Goal: Transaction & Acquisition: Purchase product/service

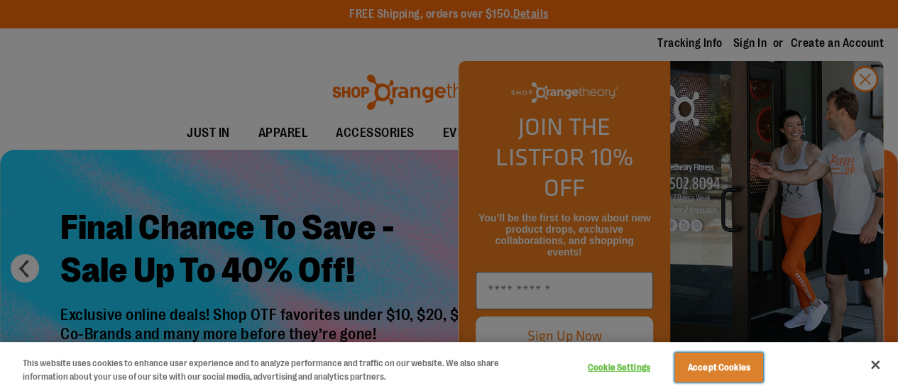
click at [746, 356] on button "Accept Cookies" at bounding box center [719, 368] width 89 height 30
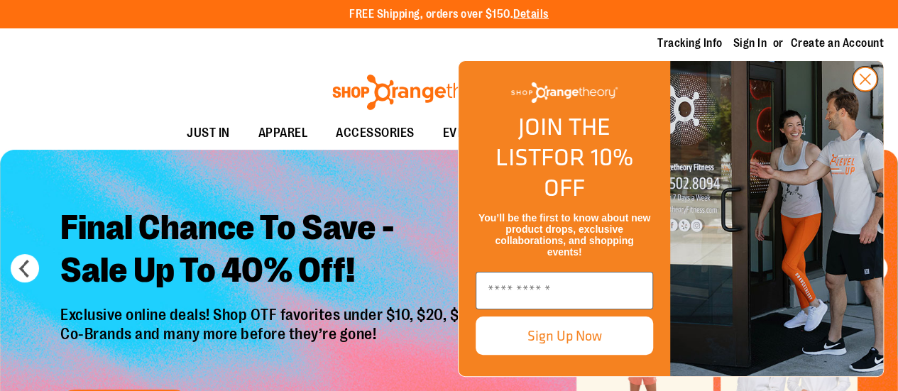
click at [874, 91] on circle "Close dialog" at bounding box center [865, 78] width 23 height 23
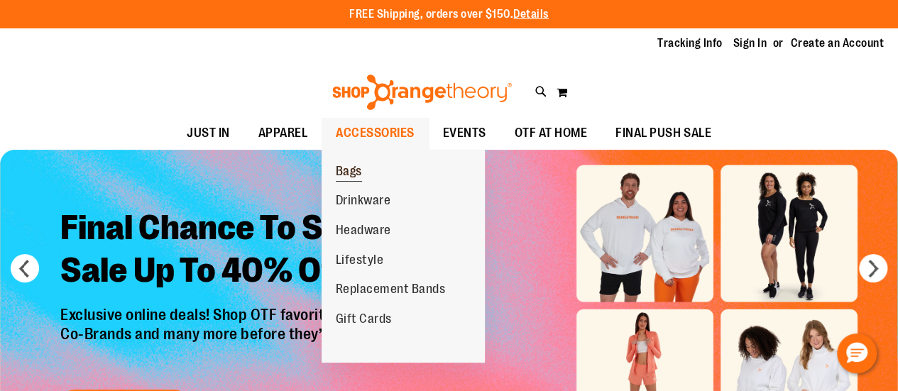
click at [343, 173] on span "Bags" at bounding box center [349, 173] width 26 height 18
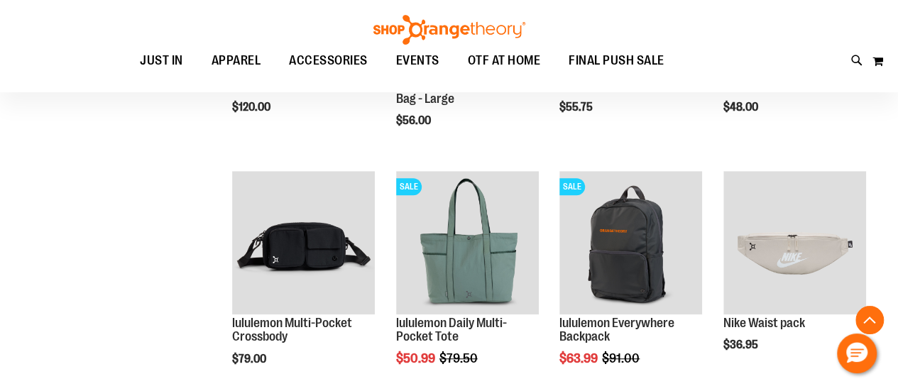
scroll to position [358, 0]
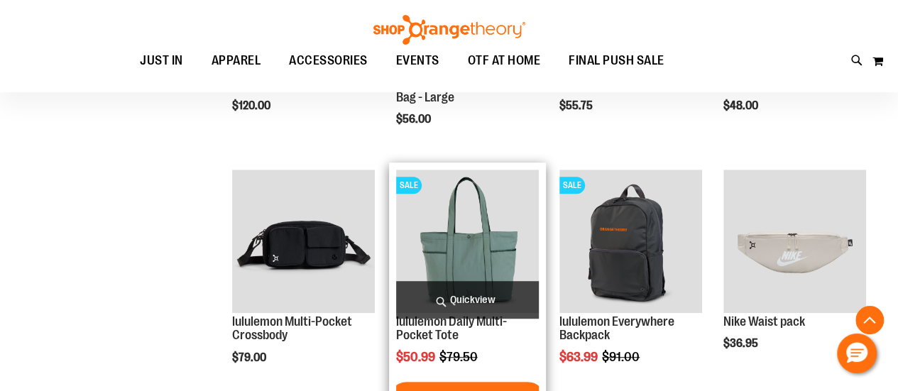
click at [464, 235] on img "product" at bounding box center [467, 241] width 143 height 143
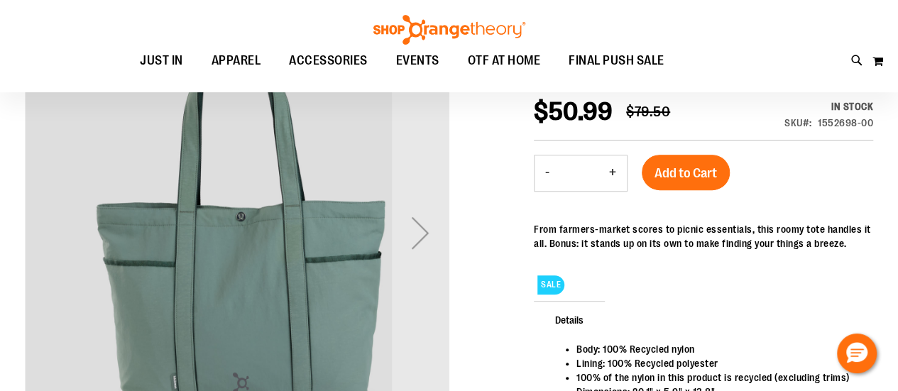
scroll to position [181, 0]
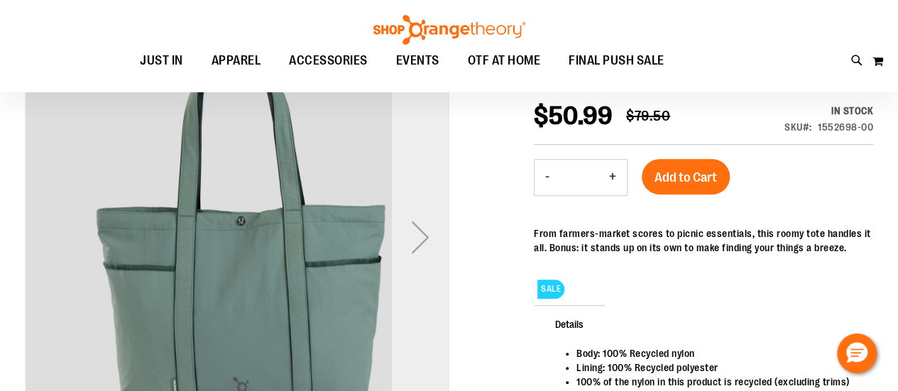
click at [410, 241] on div "Next" at bounding box center [420, 237] width 57 height 57
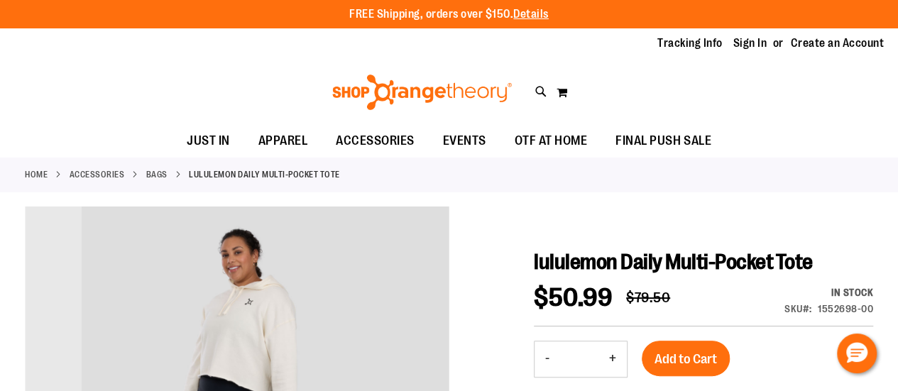
scroll to position [65, 0]
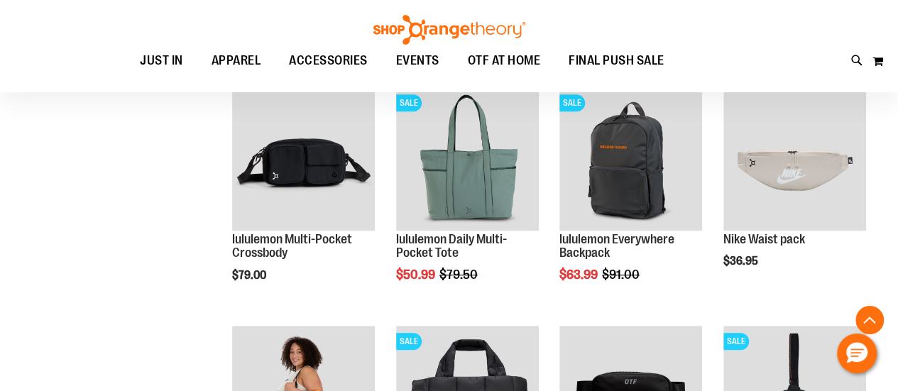
scroll to position [675, 0]
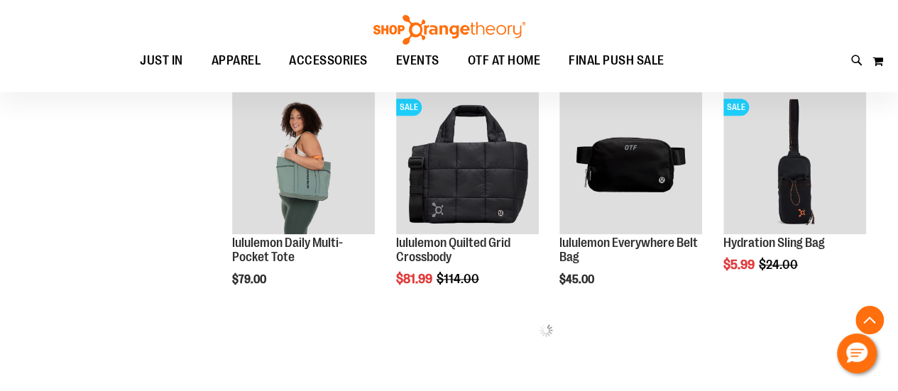
scroll to position [675, 0]
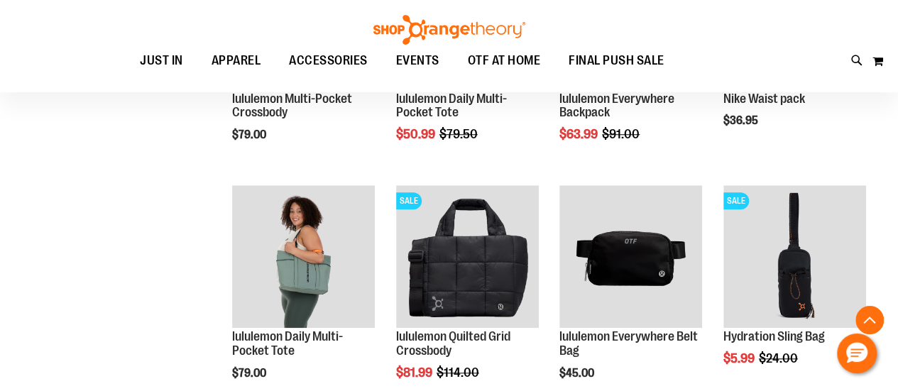
scroll to position [616, 0]
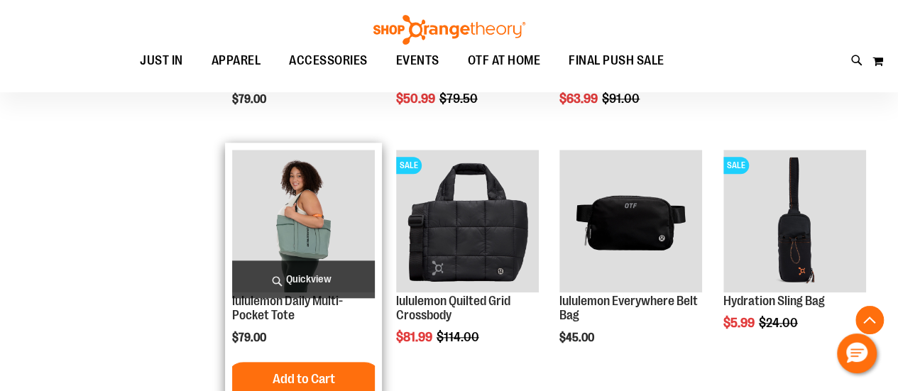
click at [297, 229] on img "product" at bounding box center [303, 221] width 143 height 143
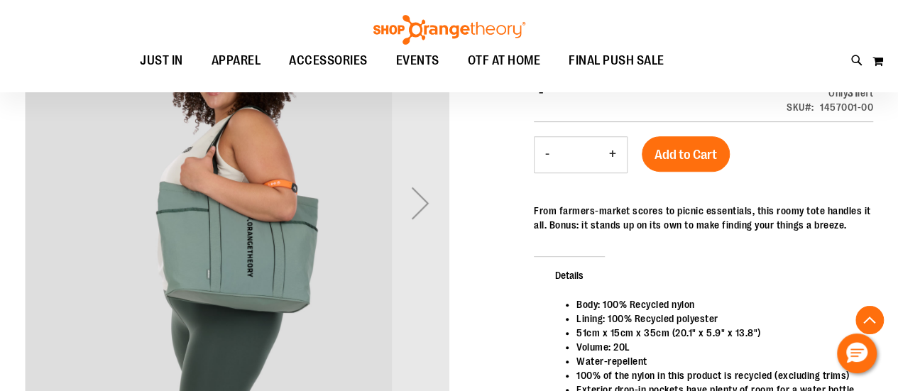
scroll to position [214, 0]
click at [429, 207] on div "Next" at bounding box center [420, 203] width 57 height 57
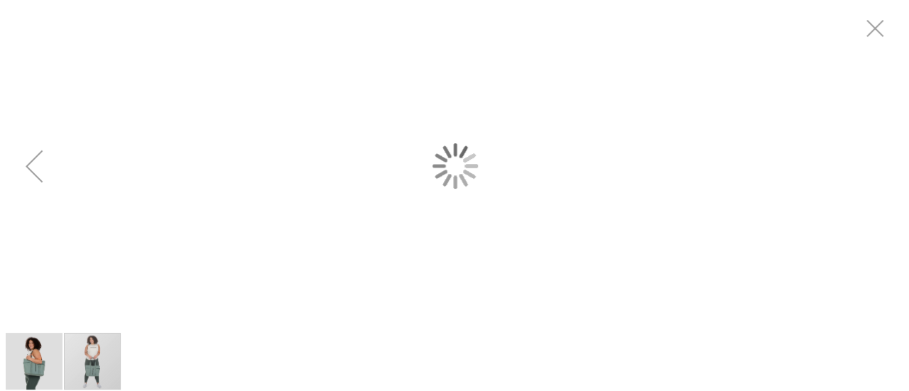
scroll to position [0, 0]
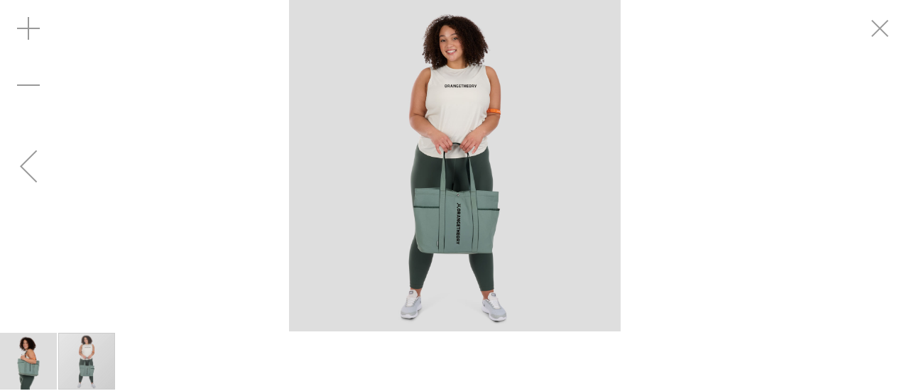
click at [31, 178] on div "Previous" at bounding box center [28, 166] width 57 height 57
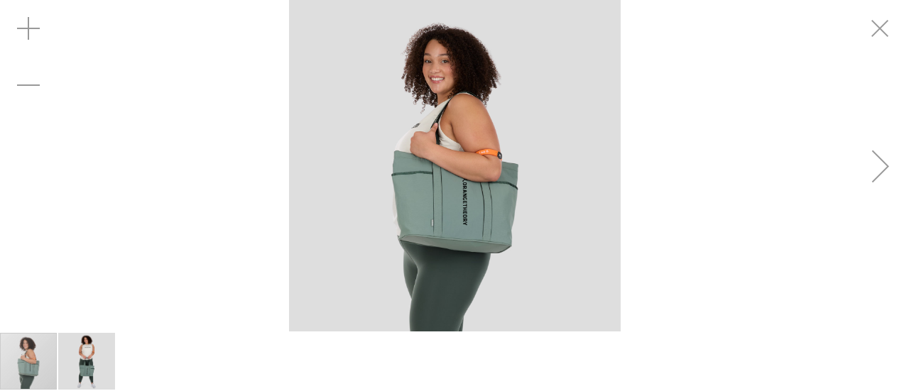
click at [31, 178] on div "carousel" at bounding box center [454, 166] width 909 height 332
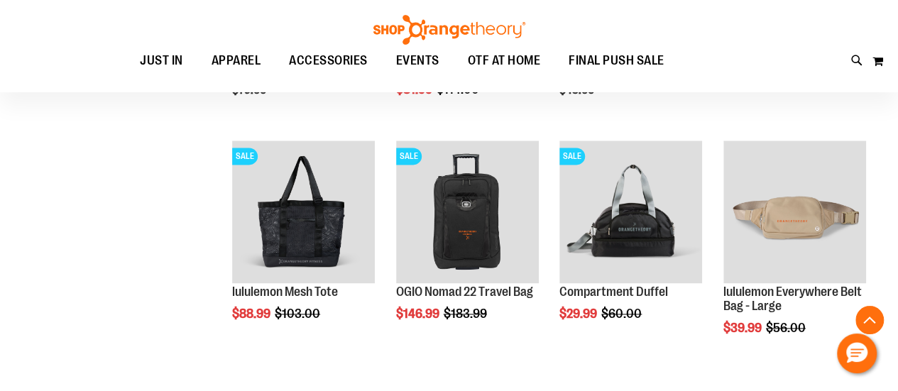
scroll to position [864, 0]
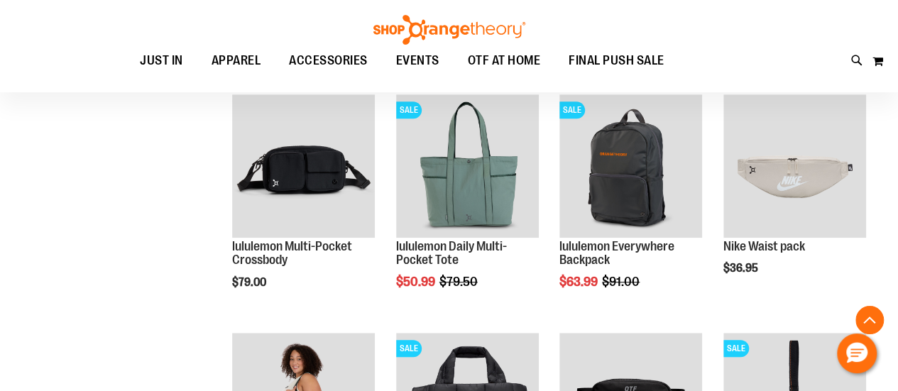
scroll to position [424, 0]
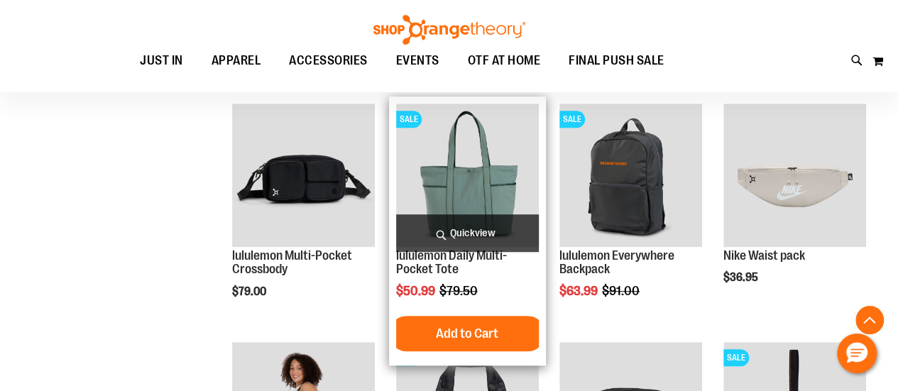
click at [426, 201] on img "product" at bounding box center [467, 175] width 143 height 143
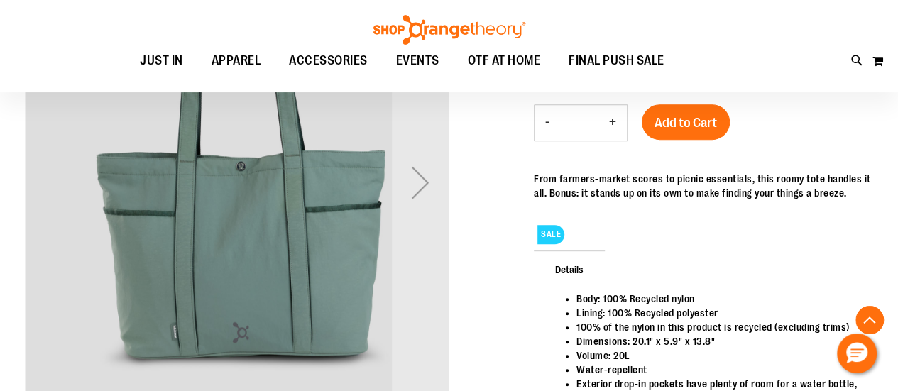
scroll to position [235, 0]
click at [420, 180] on div "Next" at bounding box center [420, 183] width 57 height 57
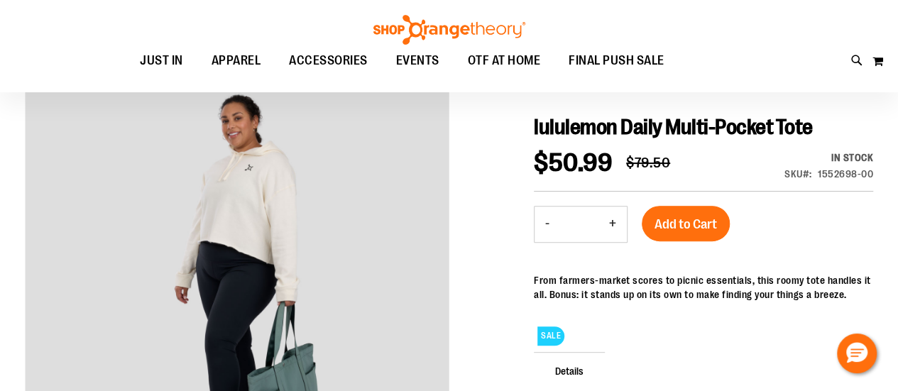
scroll to position [136, 0]
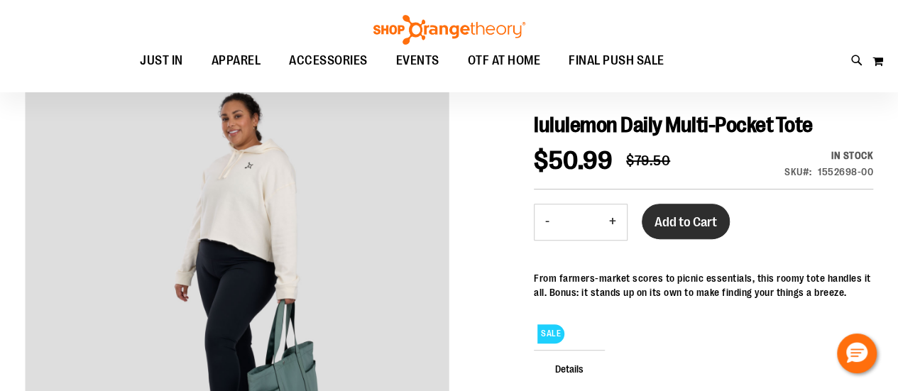
click at [683, 238] on button "Add to Cart" at bounding box center [686, 222] width 88 height 36
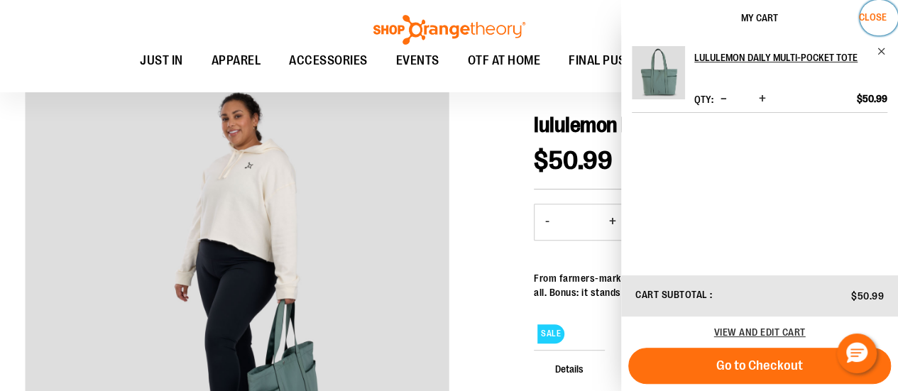
click at [879, 18] on span "Close" at bounding box center [873, 16] width 28 height 11
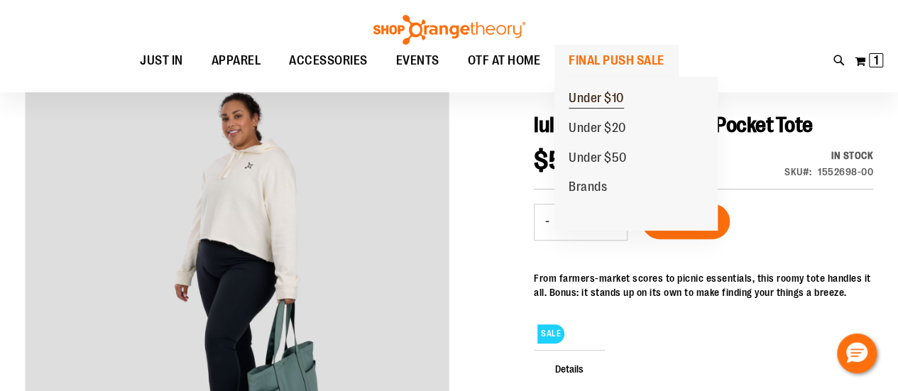
click at [577, 97] on span "Under $10" at bounding box center [596, 100] width 55 height 18
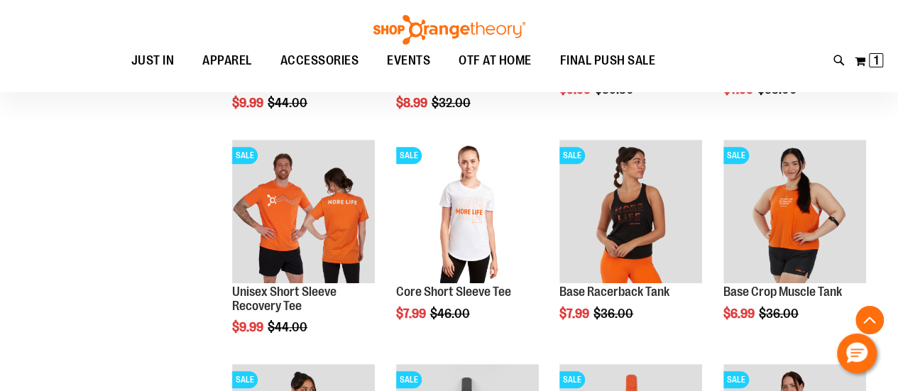
scroll to position [641, 0]
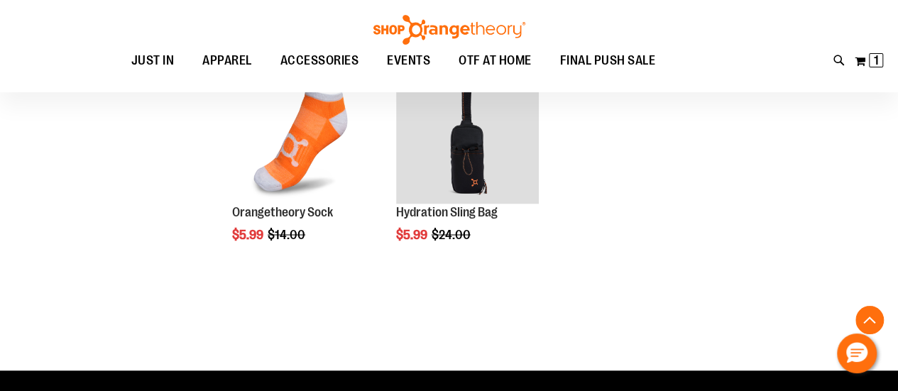
scroll to position [1127, 0]
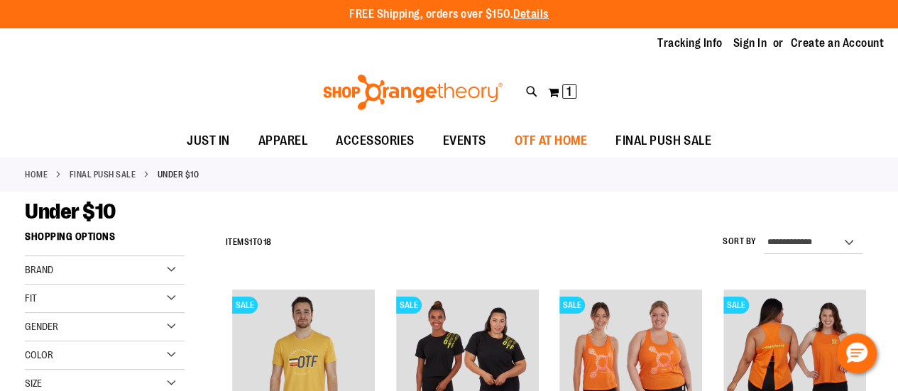
click at [540, 144] on span "OTF AT HOME" at bounding box center [551, 141] width 73 height 32
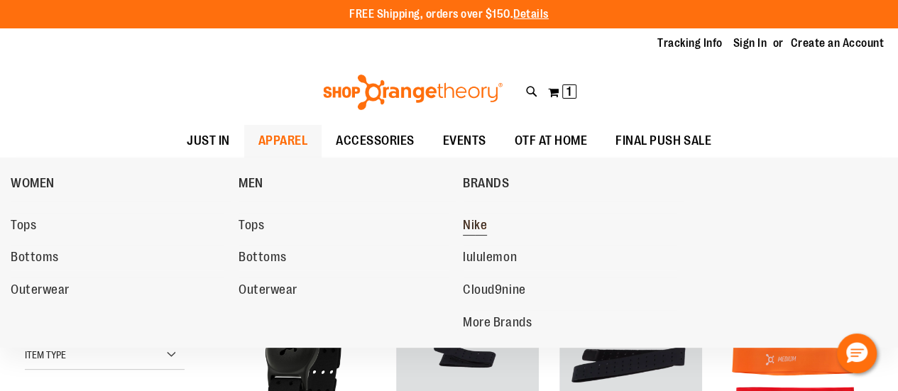
click at [481, 221] on span "Nike" at bounding box center [475, 227] width 24 height 18
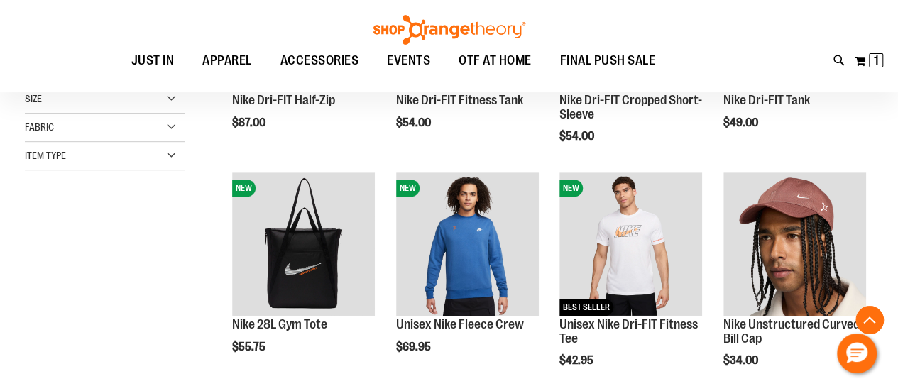
scroll to position [342, 0]
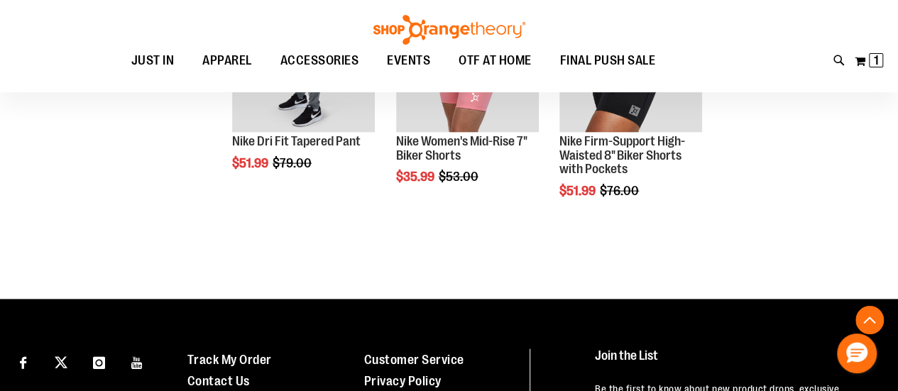
scroll to position [1288, 0]
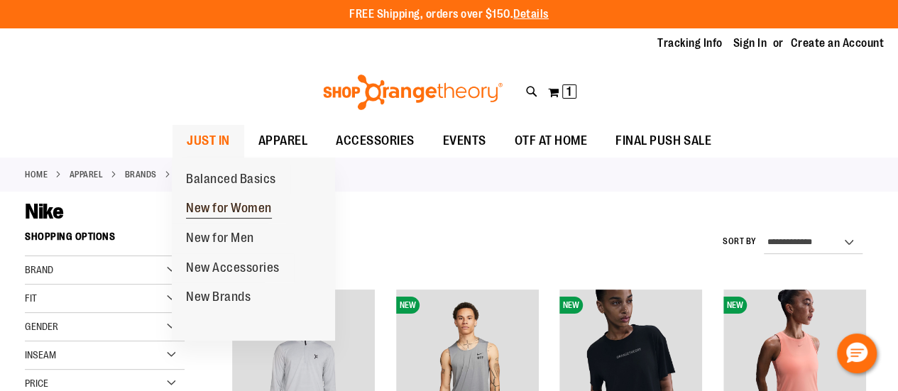
click at [220, 215] on span "New for Women" at bounding box center [229, 210] width 86 height 18
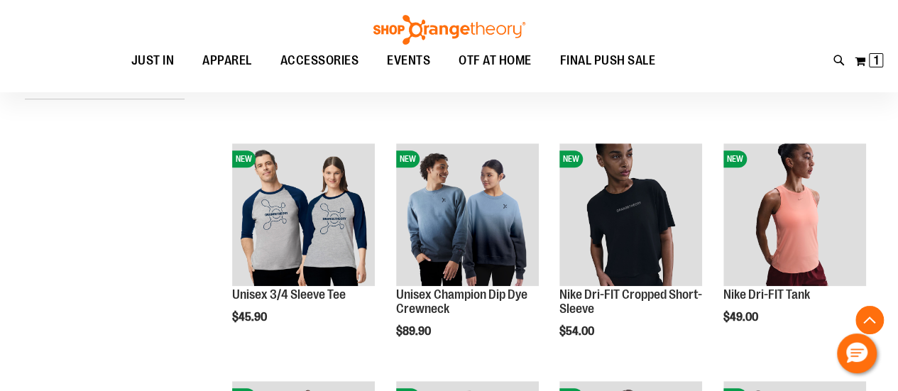
scroll to position [631, 0]
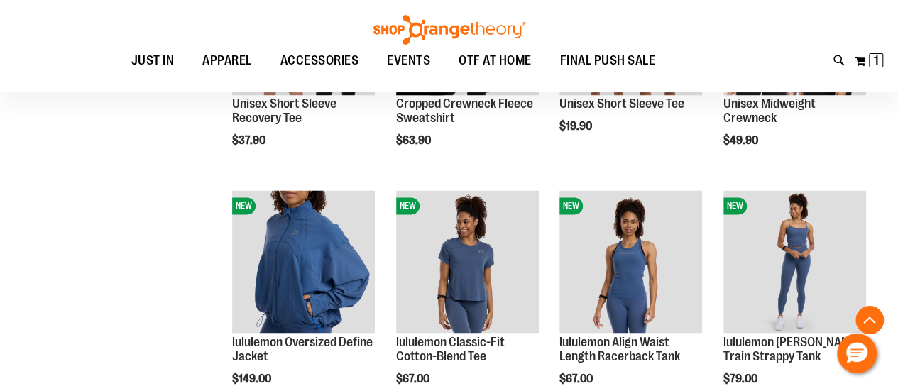
scroll to position [1070, 0]
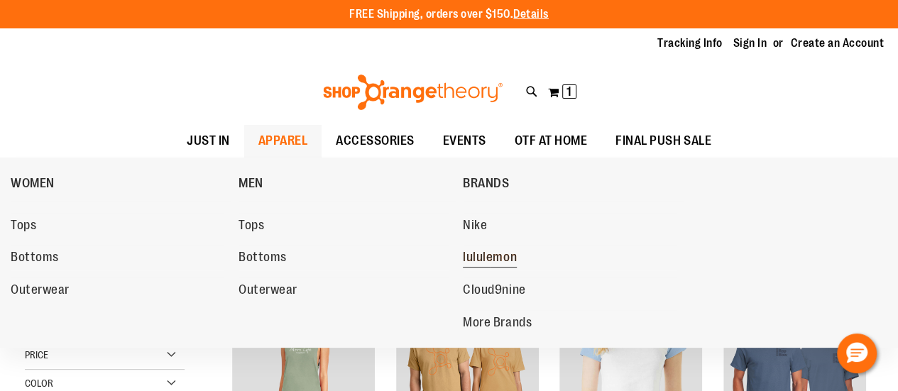
click at [482, 256] on span "lululemon" at bounding box center [490, 259] width 54 height 18
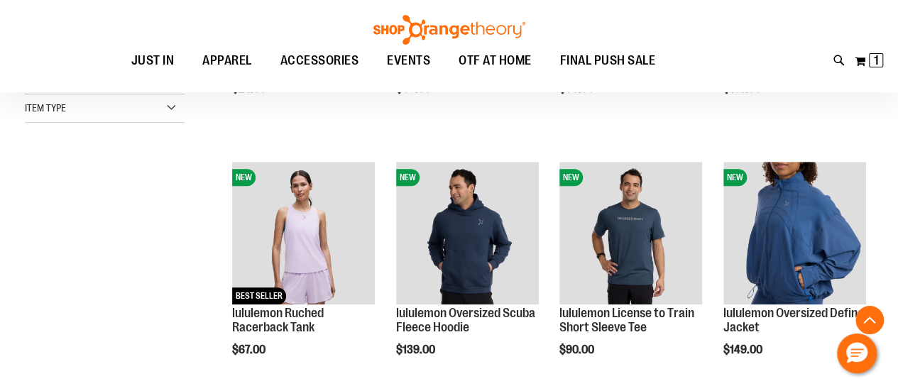
scroll to position [389, 0]
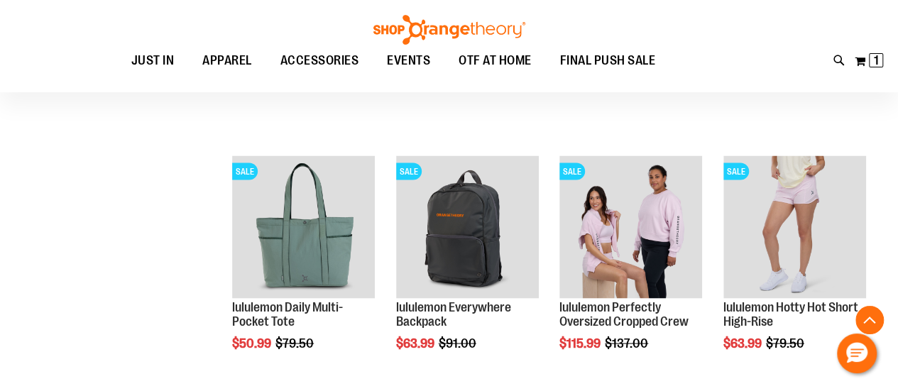
scroll to position [1179, 0]
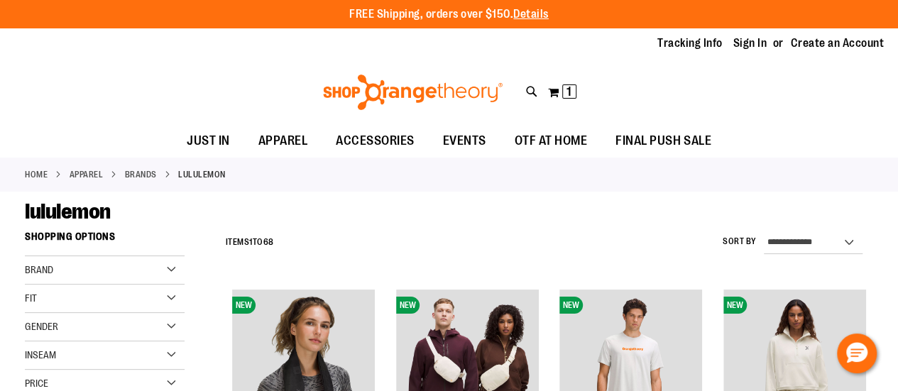
click at [355, 80] on img at bounding box center [413, 93] width 184 height 36
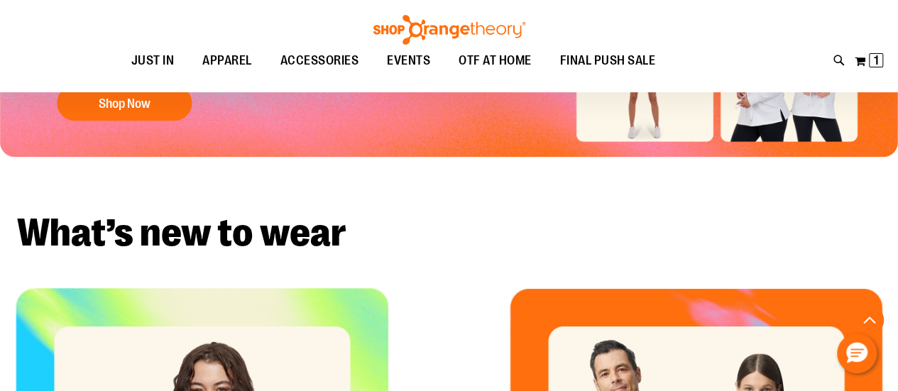
scroll to position [599, 0]
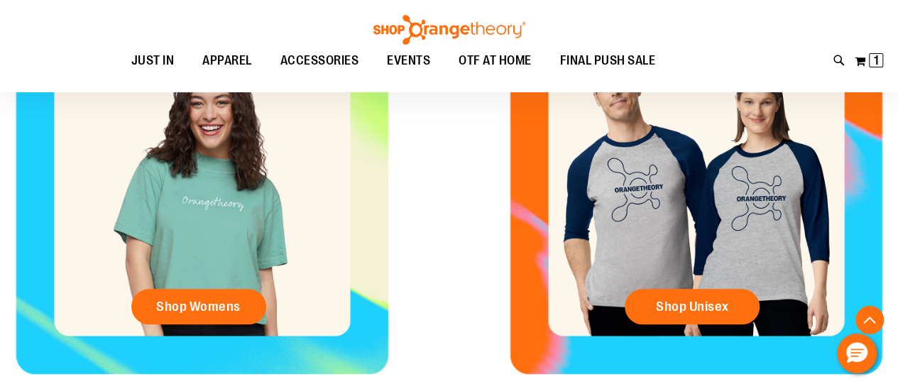
click at [224, 229] on div "Shop Womens" at bounding box center [202, 187] width 404 height 373
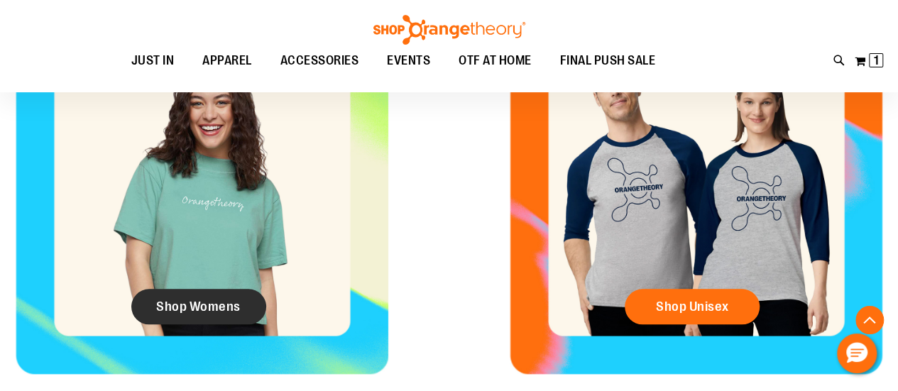
click at [220, 297] on link "Shop Womens" at bounding box center [198, 307] width 135 height 36
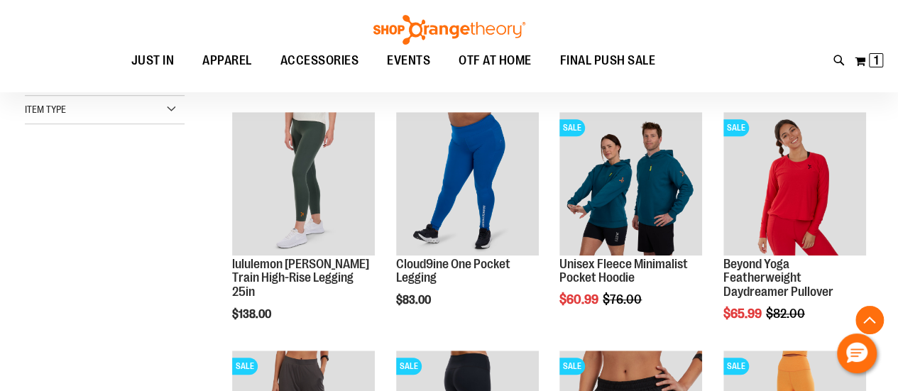
scroll to position [419, 0]
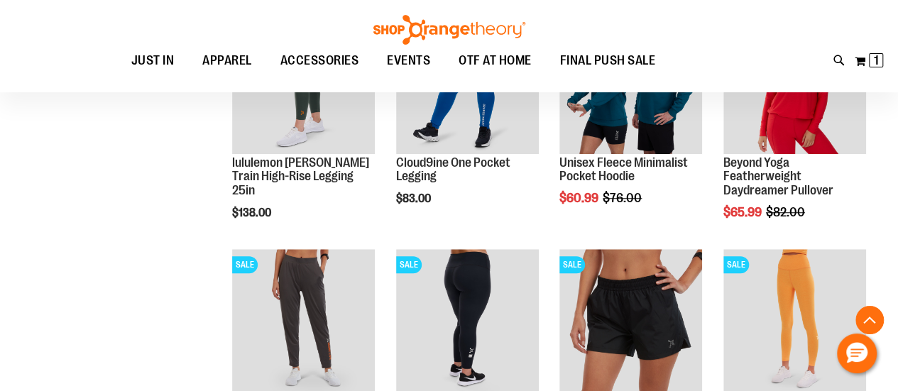
scroll to position [516, 0]
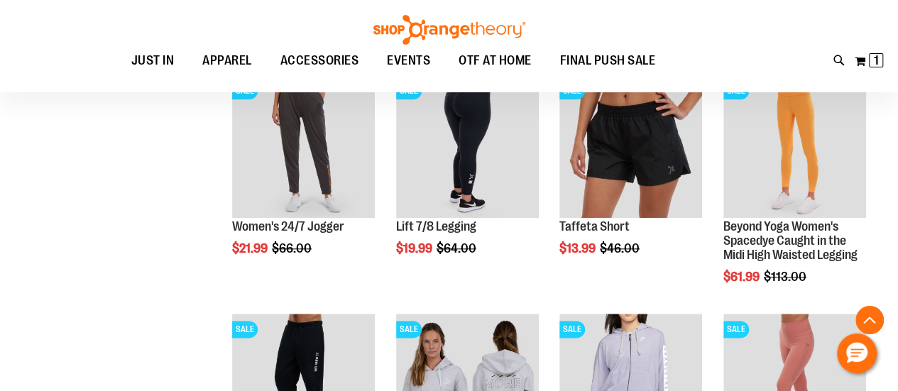
scroll to position [695, 0]
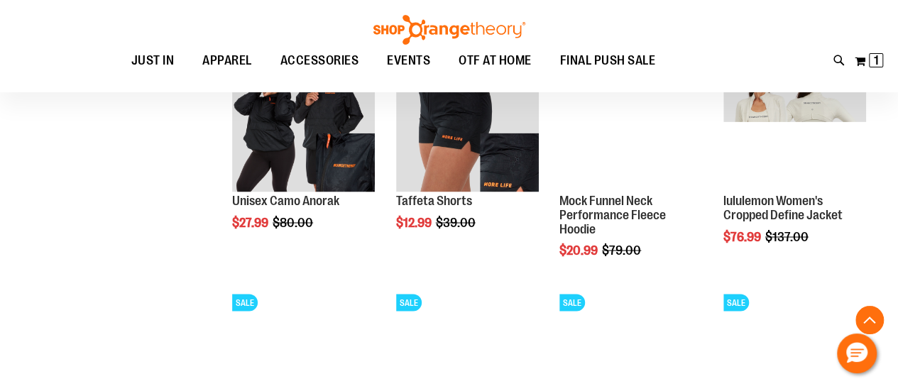
scroll to position [1202, 0]
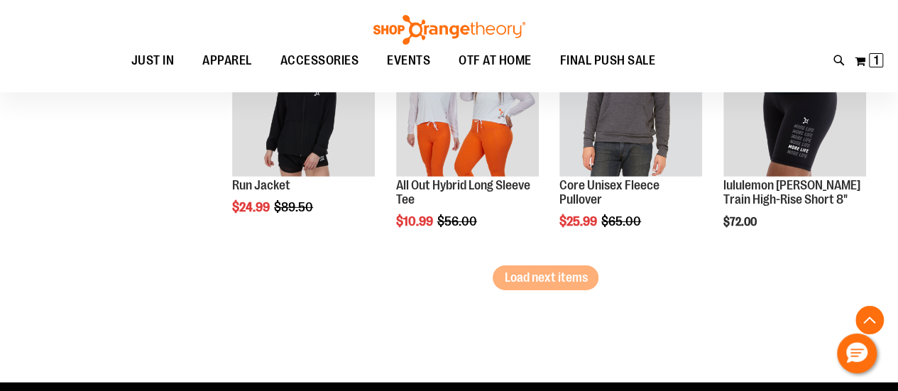
scroll to position [2164, 0]
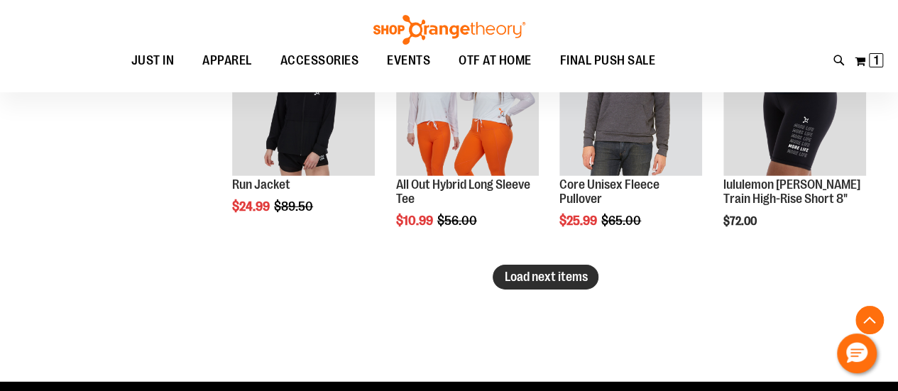
click at [523, 282] on span "Load next items" at bounding box center [545, 277] width 83 height 14
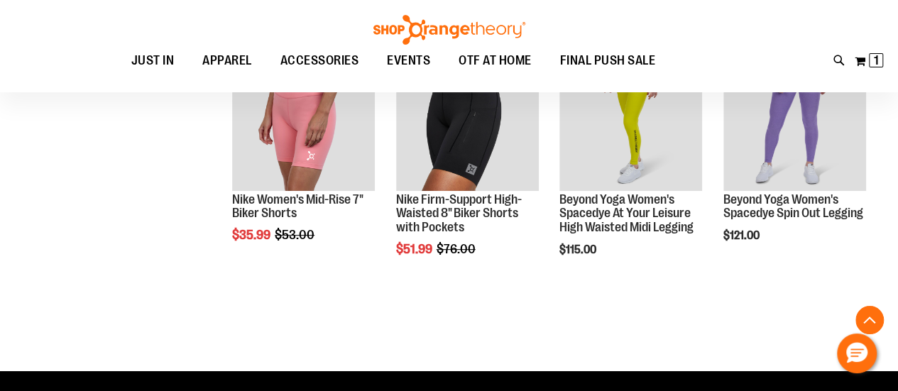
scroll to position [2868, 0]
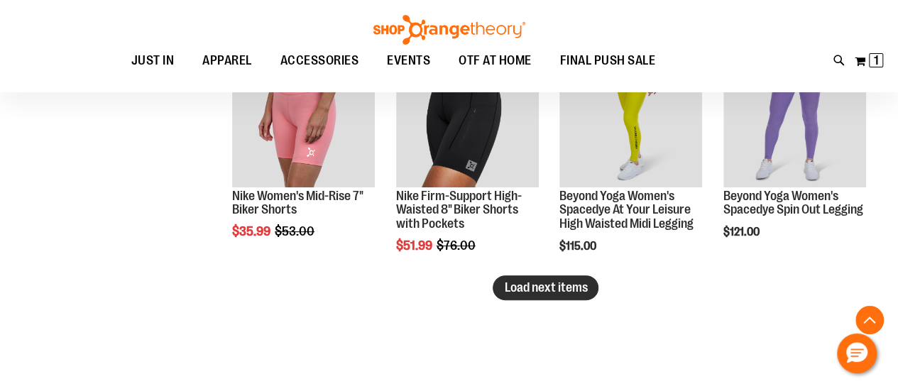
click at [544, 278] on button "Load next items" at bounding box center [546, 288] width 106 height 25
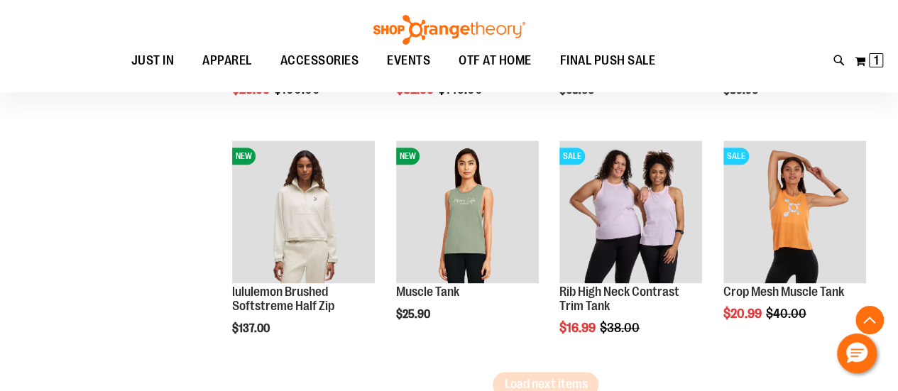
scroll to position [3529, 0]
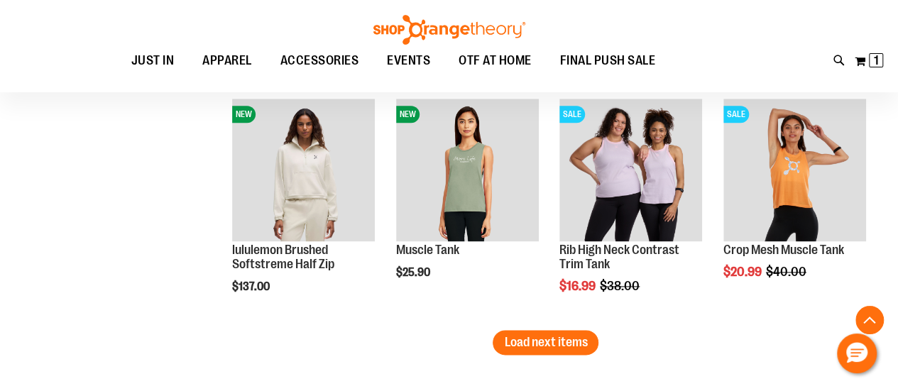
click at [550, 340] on span "Load next items" at bounding box center [545, 342] width 83 height 14
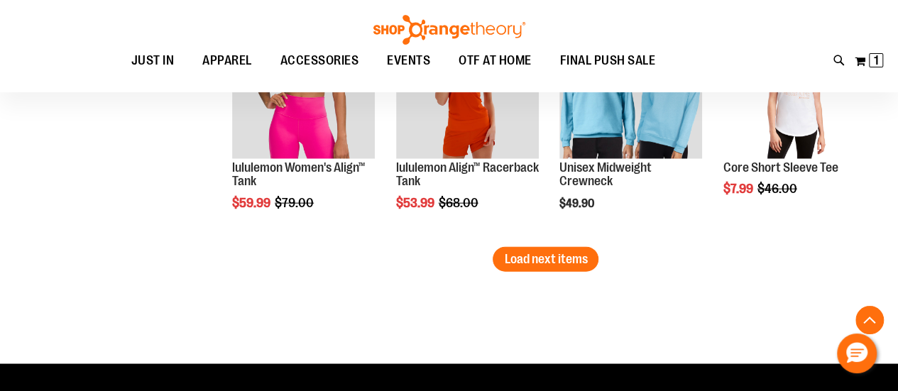
scroll to position [4329, 0]
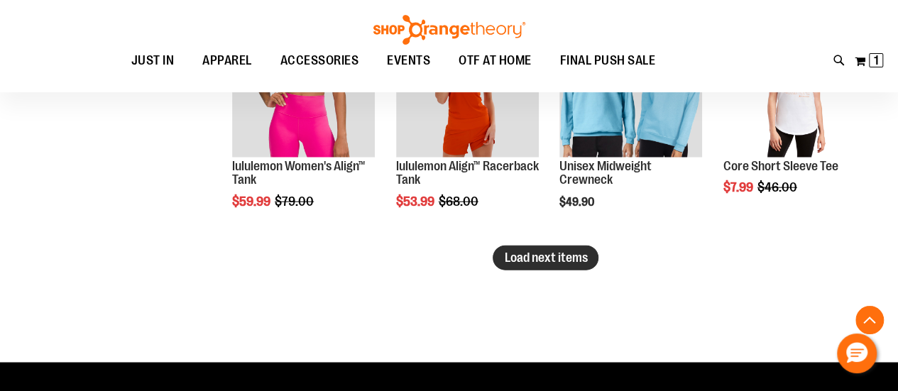
click at [570, 256] on span "Load next items" at bounding box center [545, 258] width 83 height 14
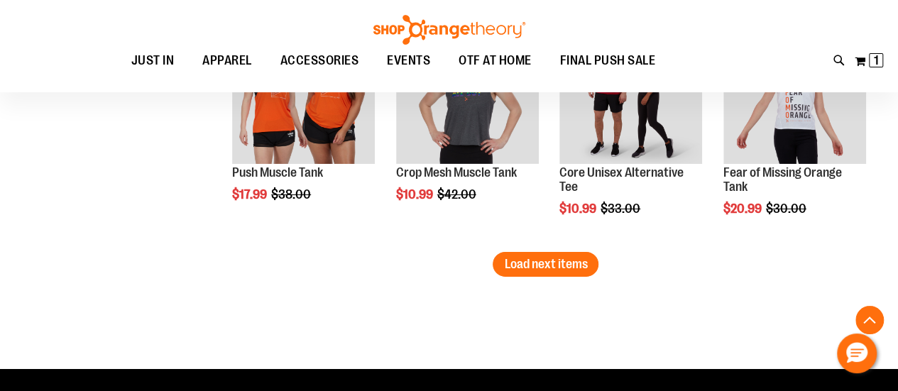
scroll to position [5063, 0]
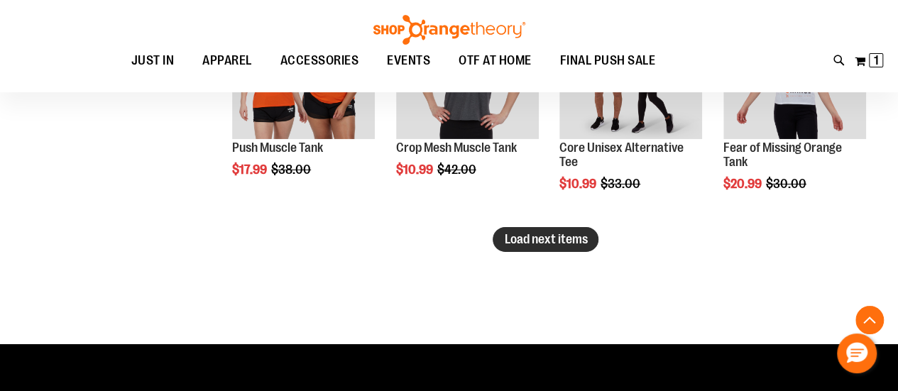
click at [543, 229] on button "Load next items" at bounding box center [546, 239] width 106 height 25
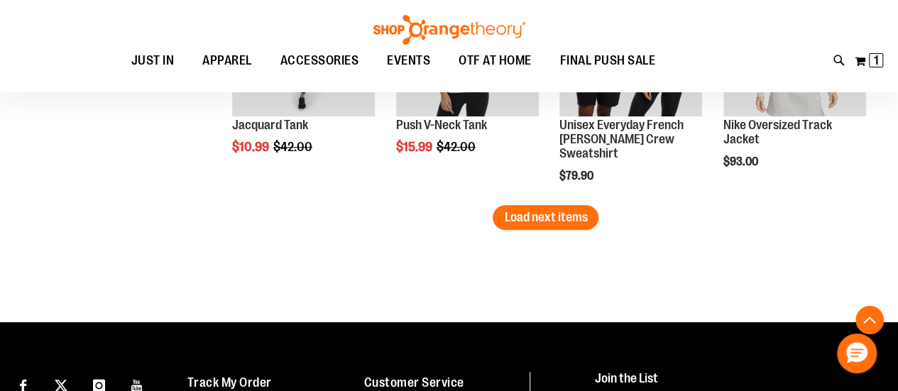
scroll to position [5843, 0]
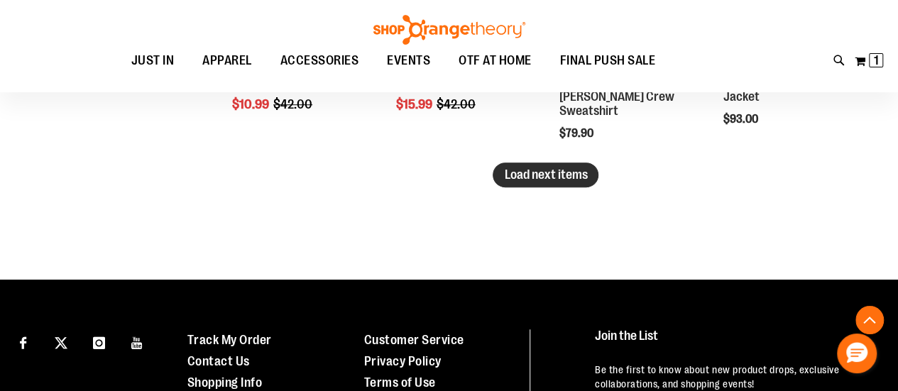
click at [584, 168] on span "Load next items" at bounding box center [545, 175] width 83 height 14
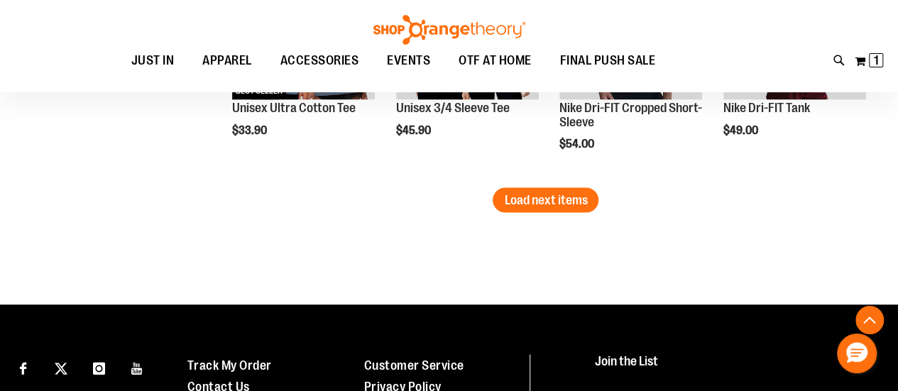
scroll to position [6534, 0]
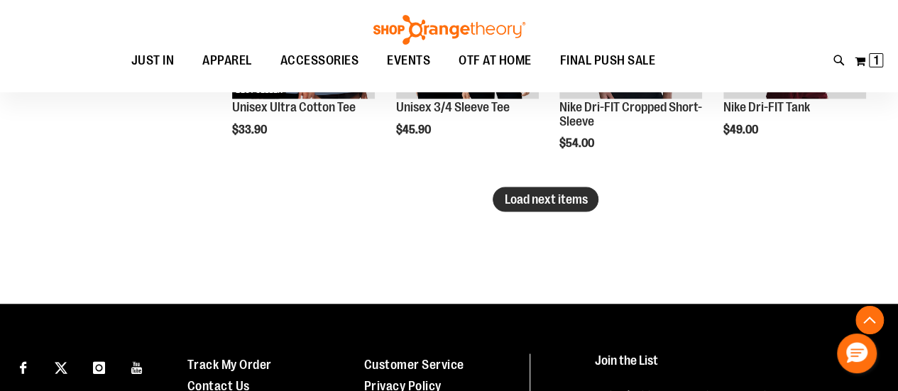
click at [518, 194] on span "Load next items" at bounding box center [545, 199] width 83 height 14
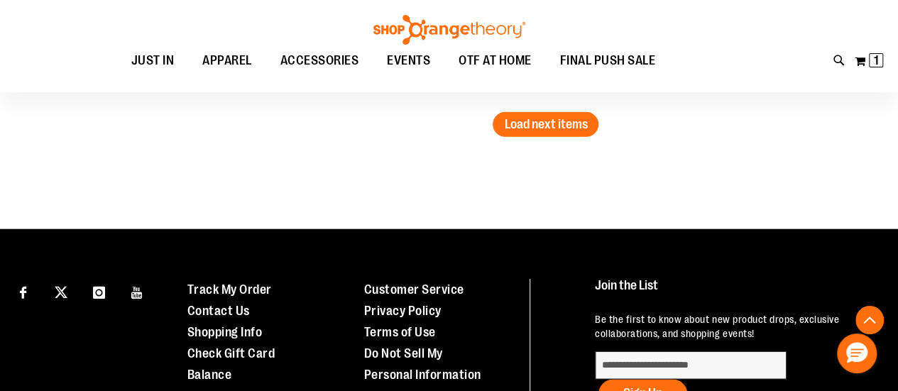
scroll to position [7325, 0]
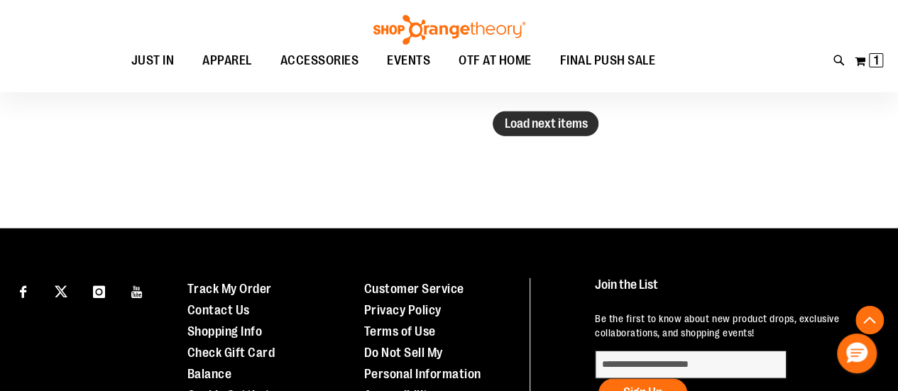
click at [565, 120] on span "Load next items" at bounding box center [545, 123] width 83 height 14
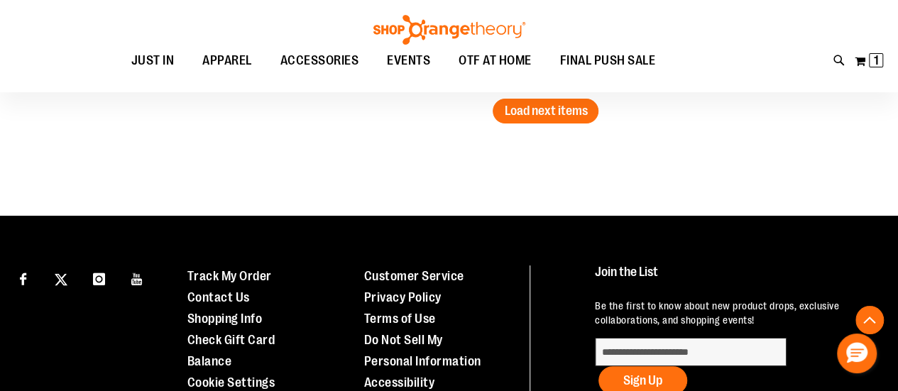
scroll to position [8054, 0]
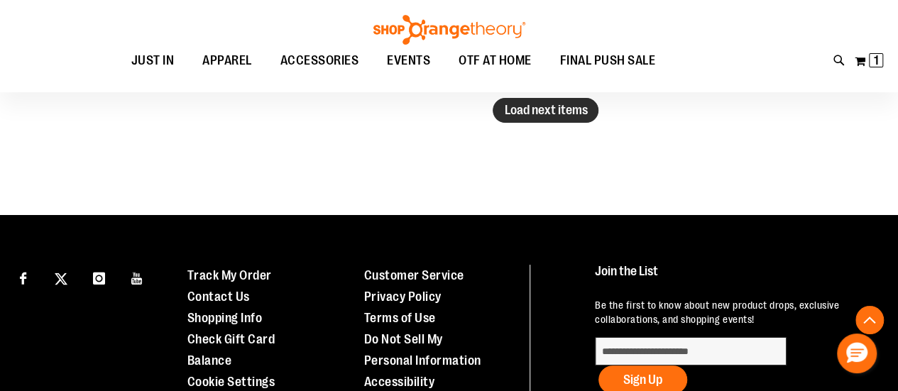
click at [567, 104] on span "Load next items" at bounding box center [545, 110] width 83 height 14
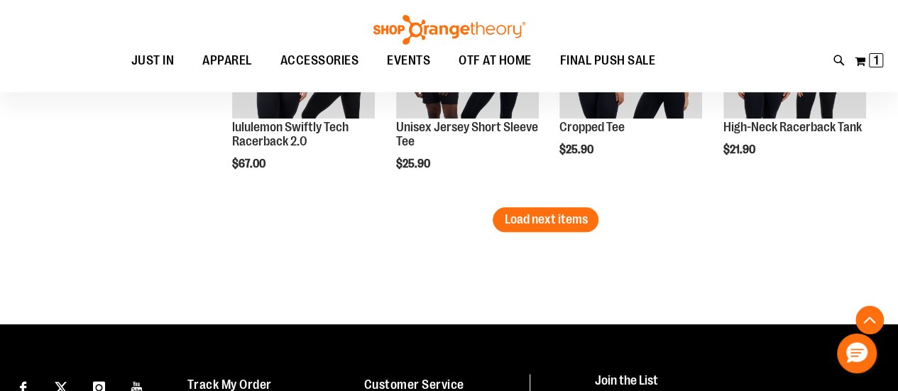
scroll to position [8661, 0]
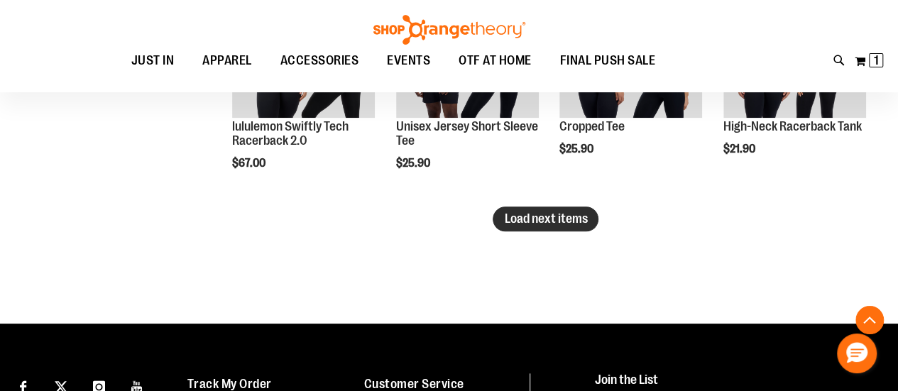
click at [504, 221] on span "Load next items" at bounding box center [545, 219] width 83 height 14
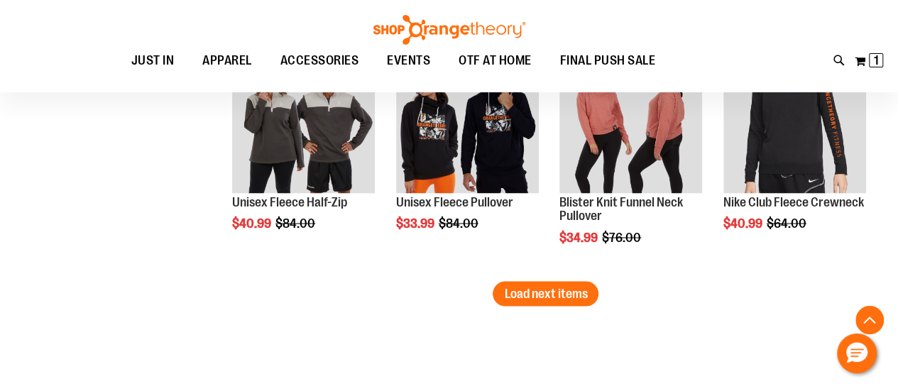
scroll to position [9302, 0]
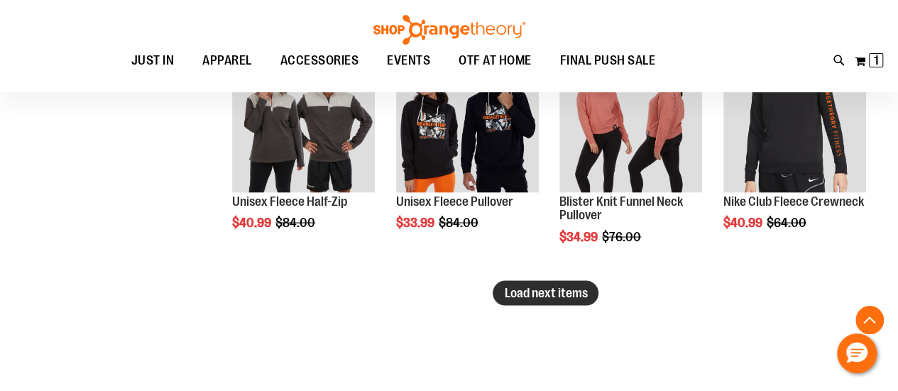
click at [533, 295] on span "Load next items" at bounding box center [545, 292] width 83 height 14
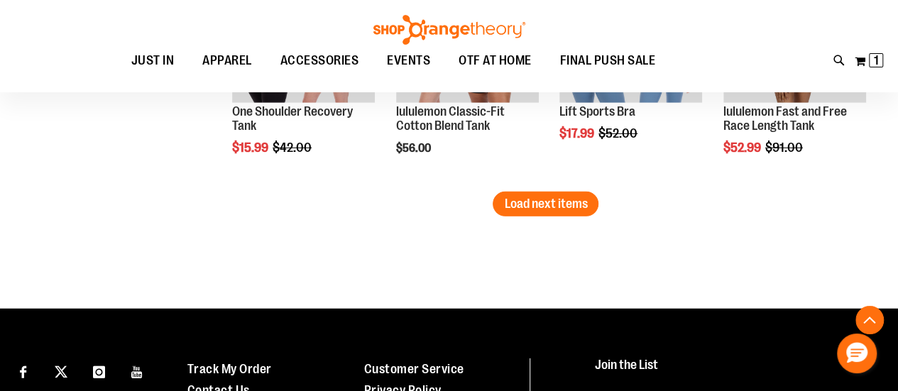
scroll to position [10108, 0]
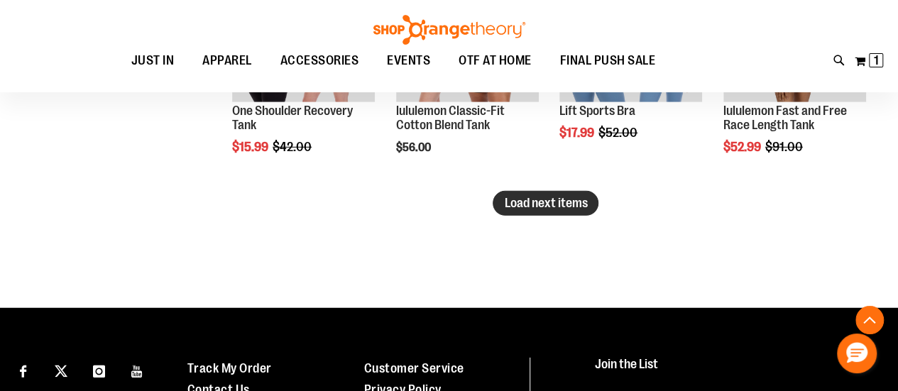
click at [555, 198] on span "Load next items" at bounding box center [545, 203] width 83 height 14
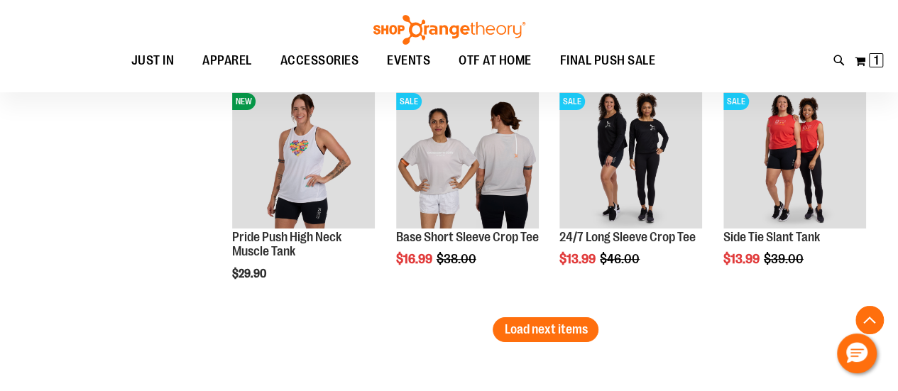
scroll to position [10726, 0]
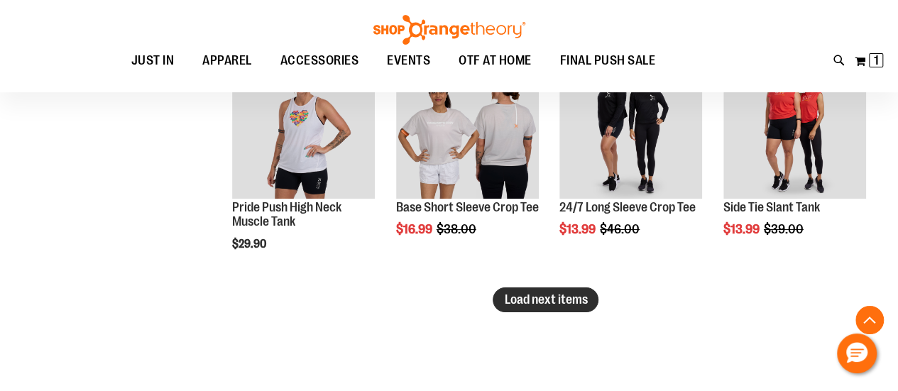
click at [584, 297] on span "Load next items" at bounding box center [545, 300] width 83 height 14
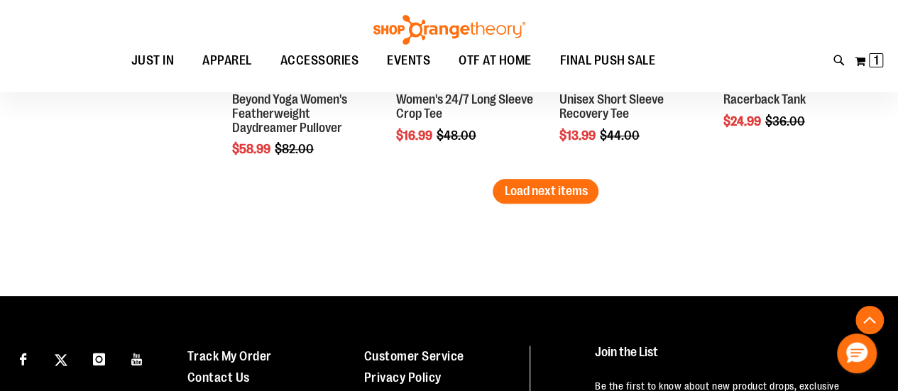
scroll to position [11569, 0]
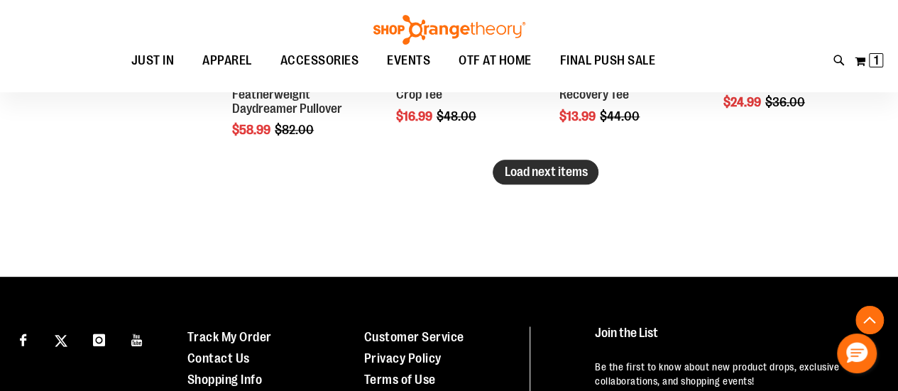
click at [579, 183] on button "Load next items" at bounding box center [546, 172] width 106 height 25
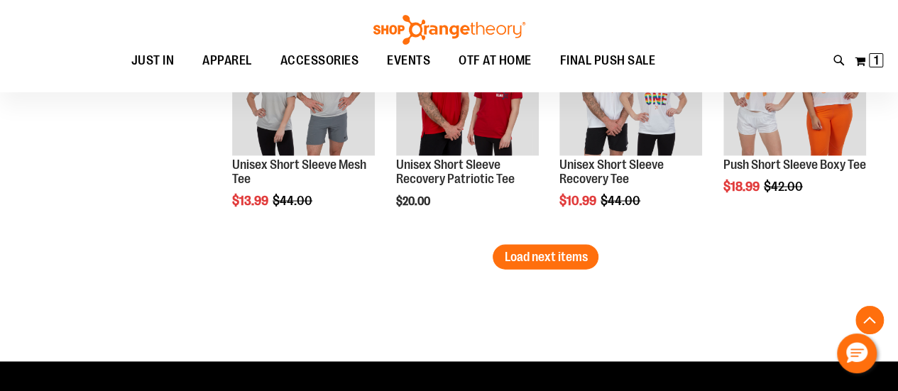
scroll to position [12250, 0]
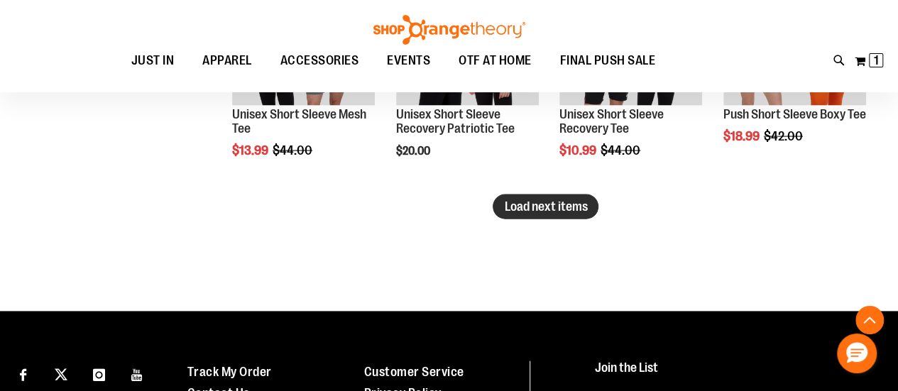
click at [515, 213] on span "Load next items" at bounding box center [545, 207] width 83 height 14
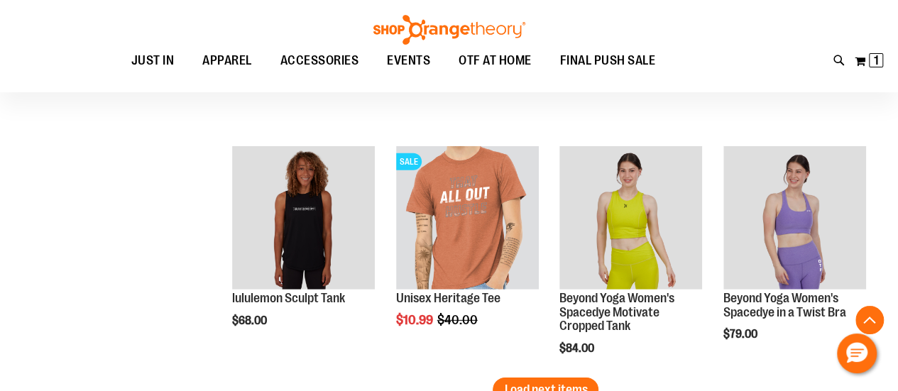
scroll to position [13012, 0]
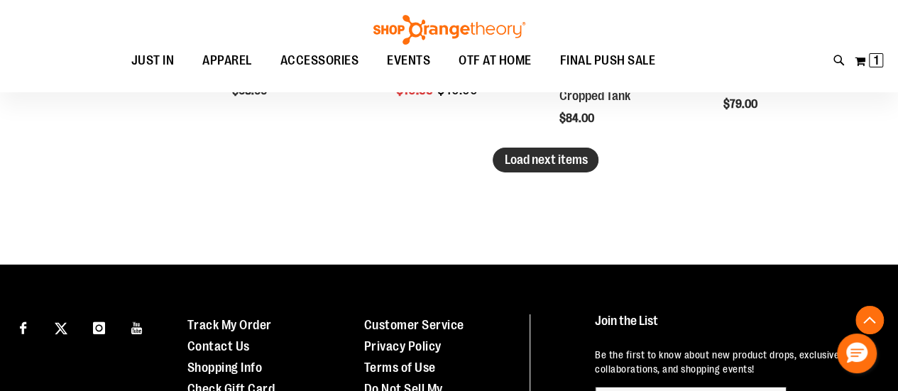
click at [558, 153] on span "Load next items" at bounding box center [545, 160] width 83 height 14
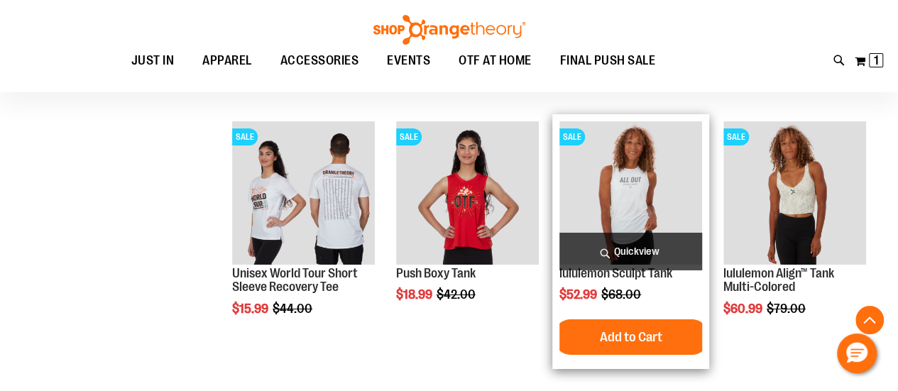
scroll to position [13046, 0]
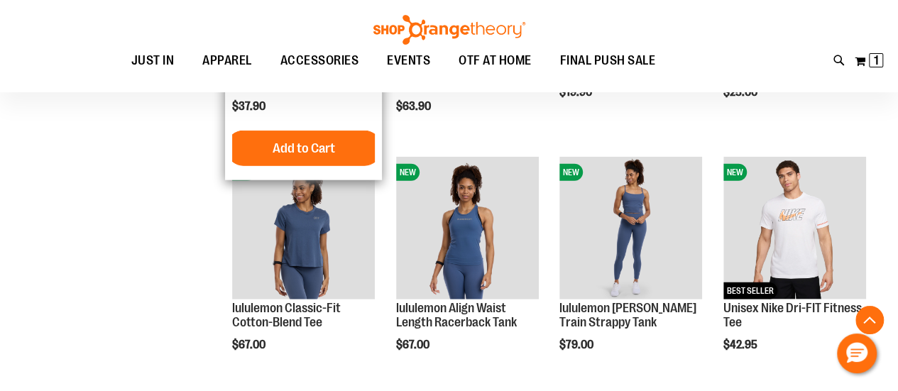
scroll to position [7048, 0]
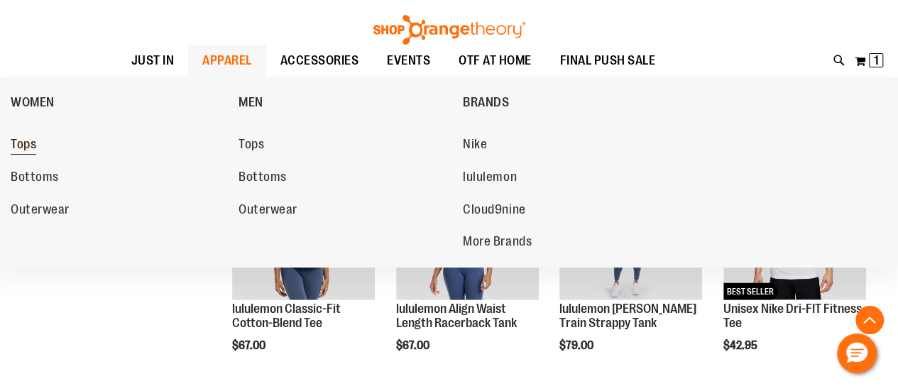
click at [26, 142] on span "Tops" at bounding box center [24, 146] width 26 height 18
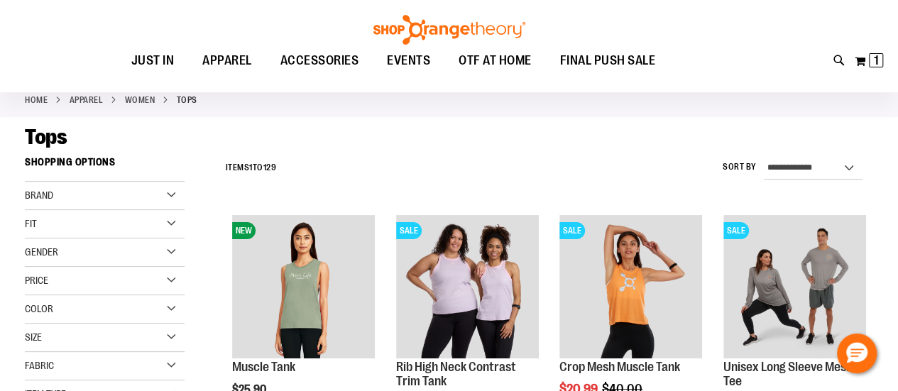
scroll to position [77, 0]
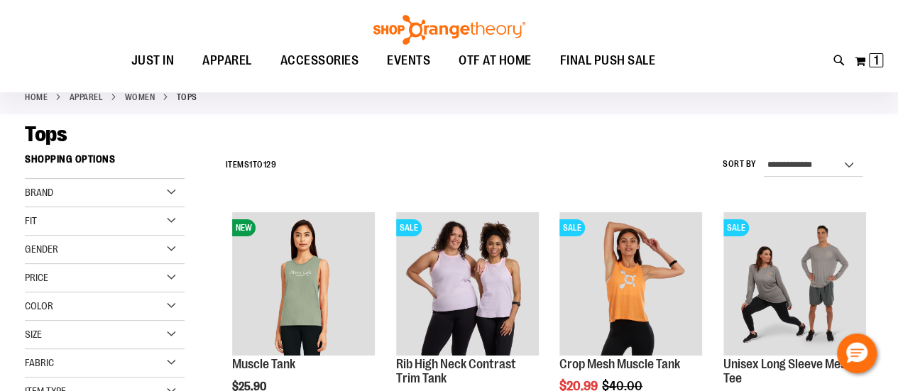
click at [59, 223] on div "Fit" at bounding box center [105, 221] width 160 height 28
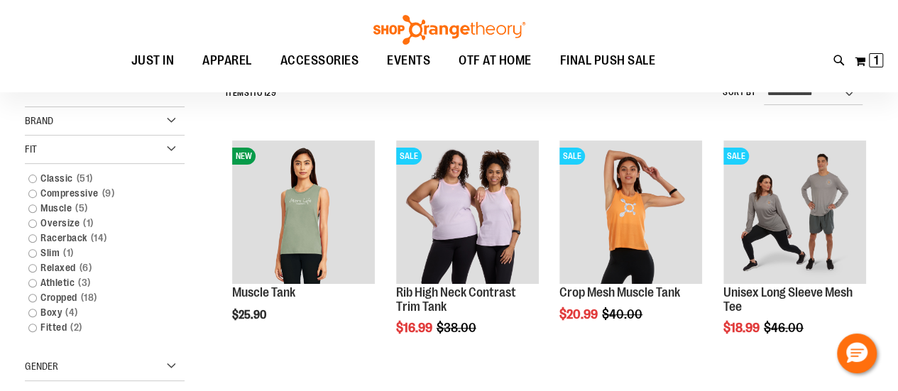
scroll to position [150, 0]
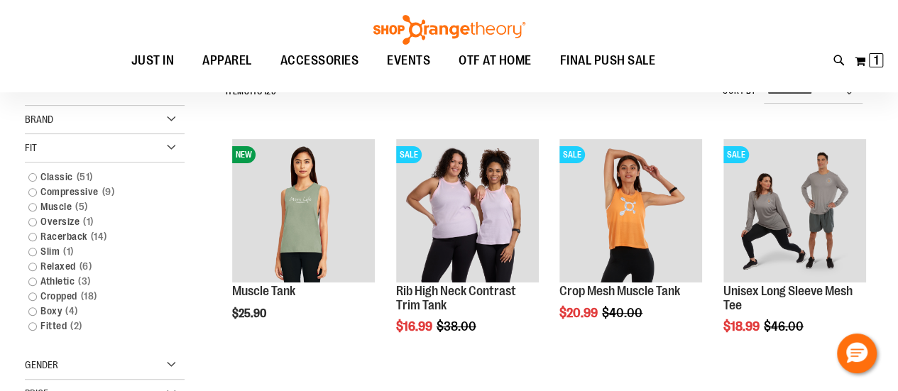
click at [169, 146] on div "Fit" at bounding box center [105, 148] width 160 height 28
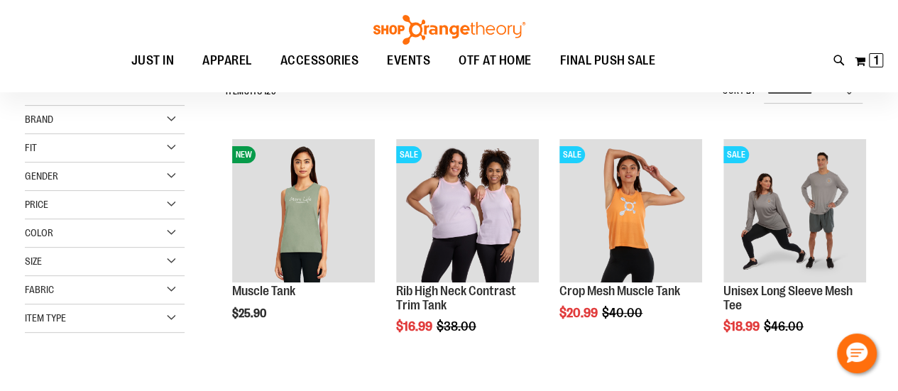
click at [102, 288] on div "Fabric" at bounding box center [105, 290] width 160 height 28
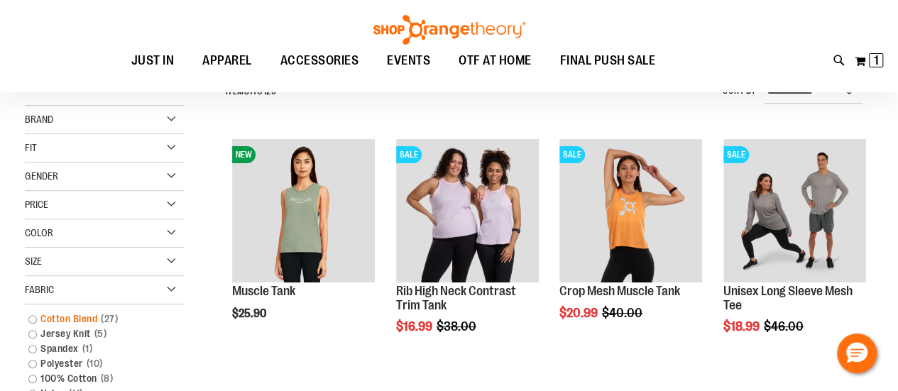
click at [89, 312] on link "Cotton Blend 27 items" at bounding box center [97, 319] width 153 height 15
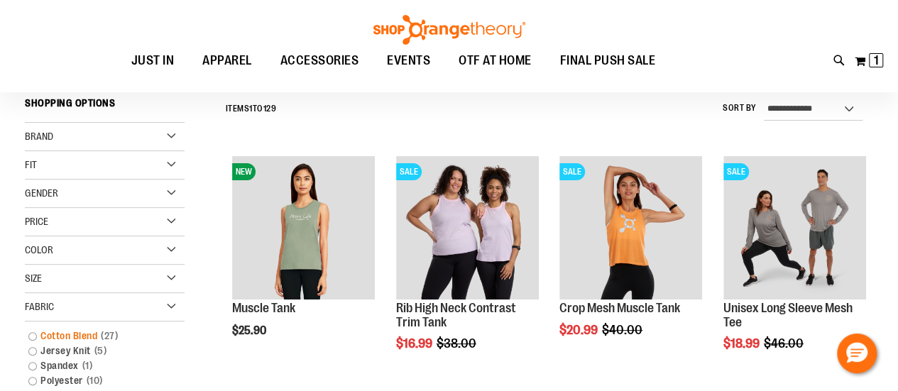
scroll to position [132, 0]
click at [35, 331] on link "Cotton Blend 27 items" at bounding box center [97, 337] width 153 height 15
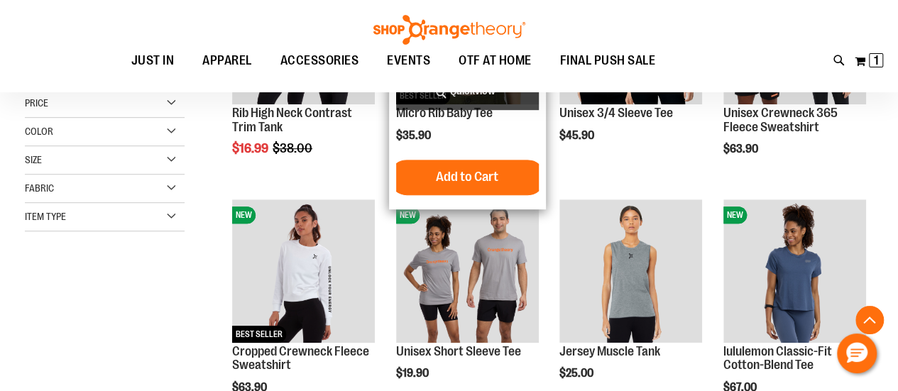
scroll to position [331, 0]
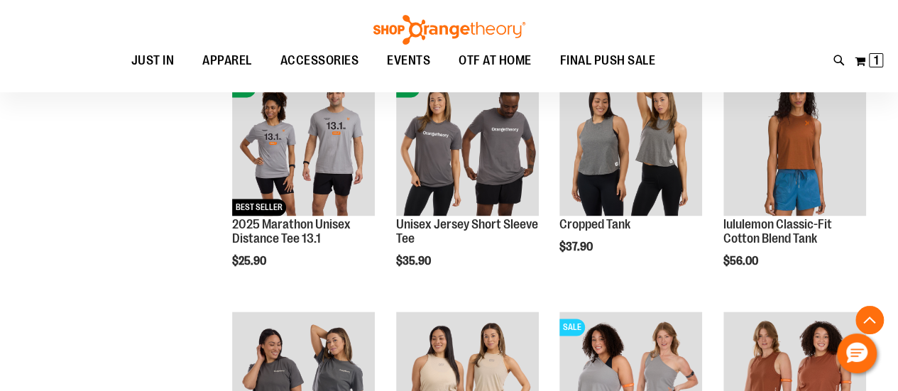
scroll to position [1096, 0]
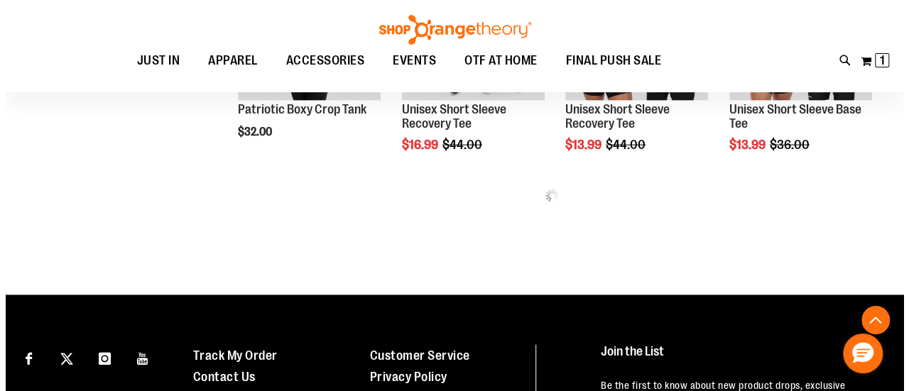
scroll to position [1524, 0]
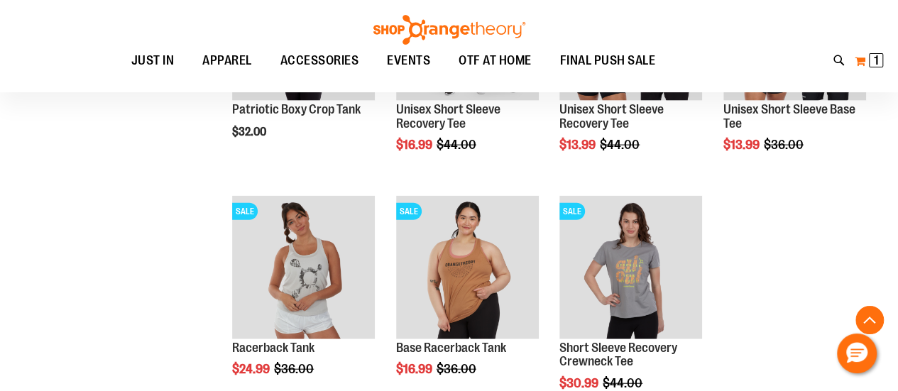
click at [875, 60] on span "1" at bounding box center [876, 60] width 5 height 14
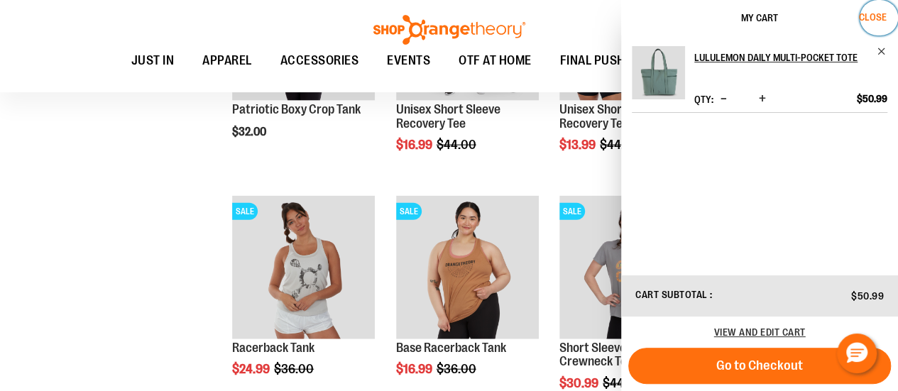
click at [869, 19] on span "Close" at bounding box center [873, 16] width 28 height 11
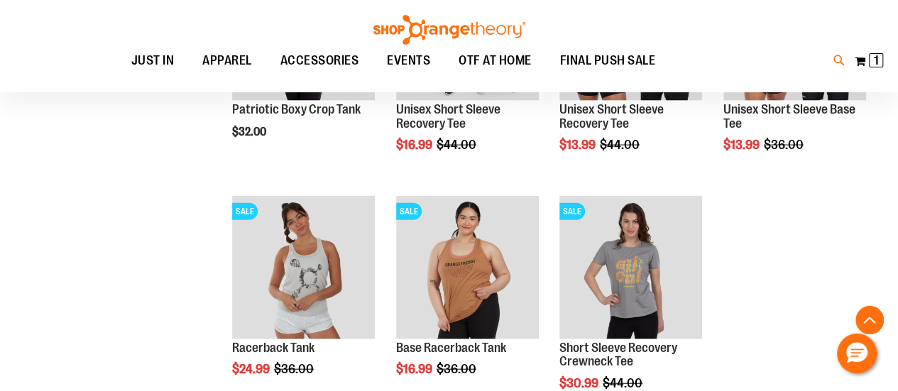
click at [841, 62] on icon at bounding box center [840, 61] width 12 height 16
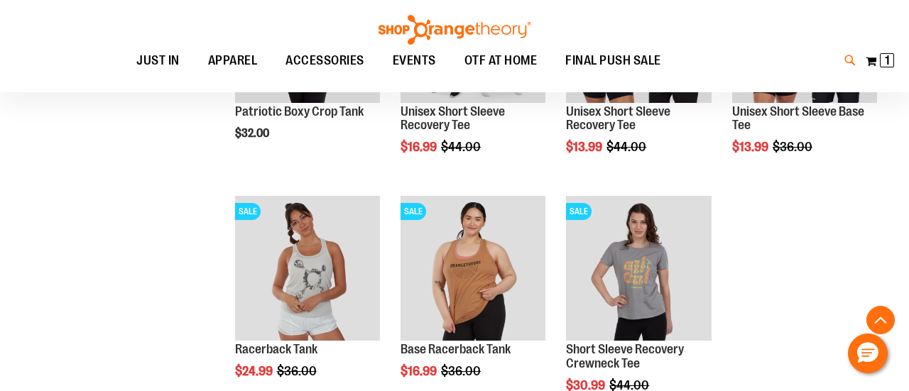
type input "*****"
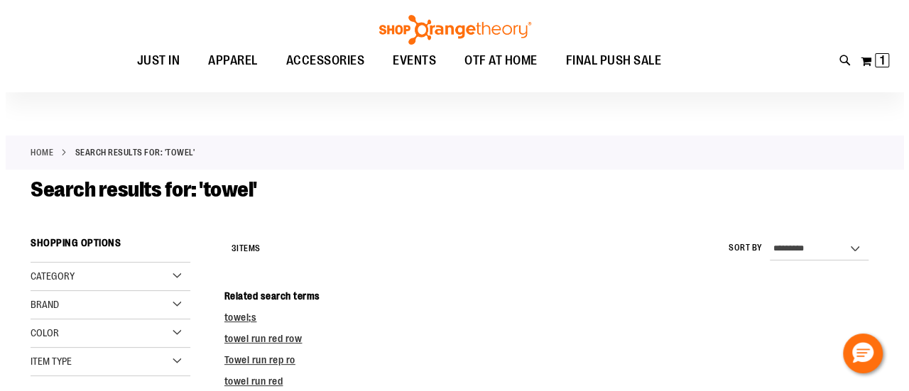
scroll to position [19, 0]
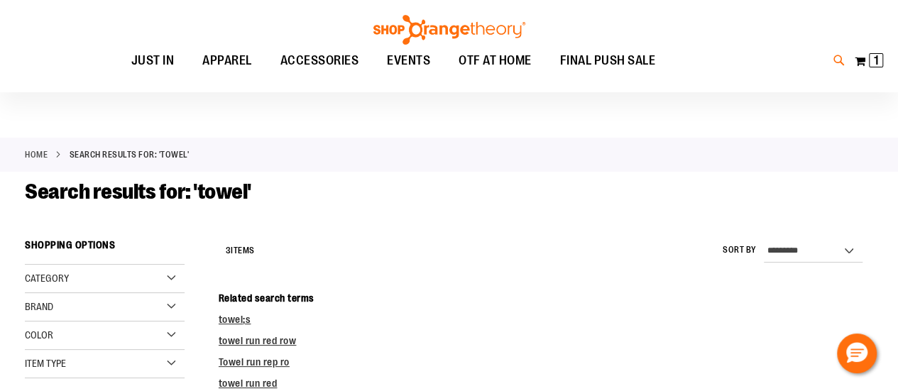
click at [839, 58] on icon at bounding box center [840, 61] width 12 height 16
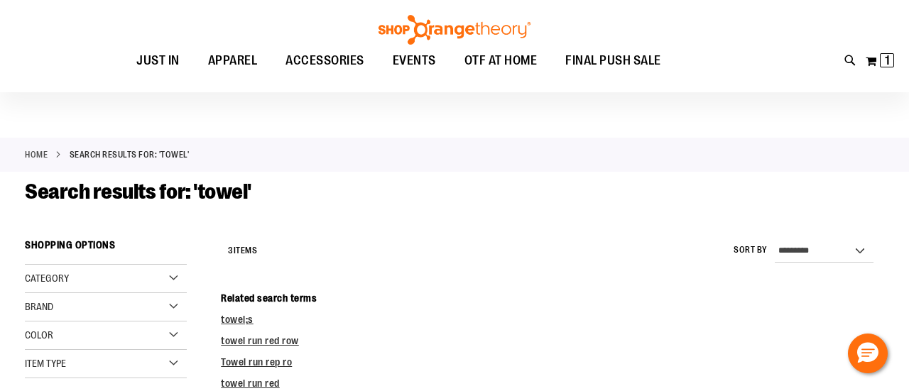
type input "*"
type input "***"
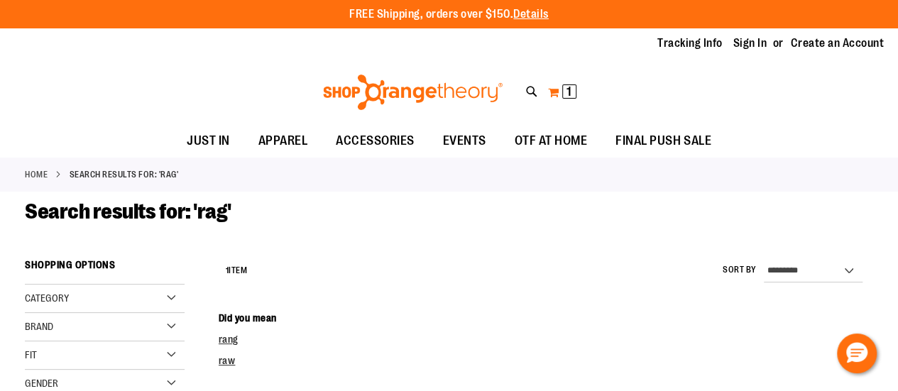
click at [568, 92] on span "1" at bounding box center [569, 92] width 5 height 14
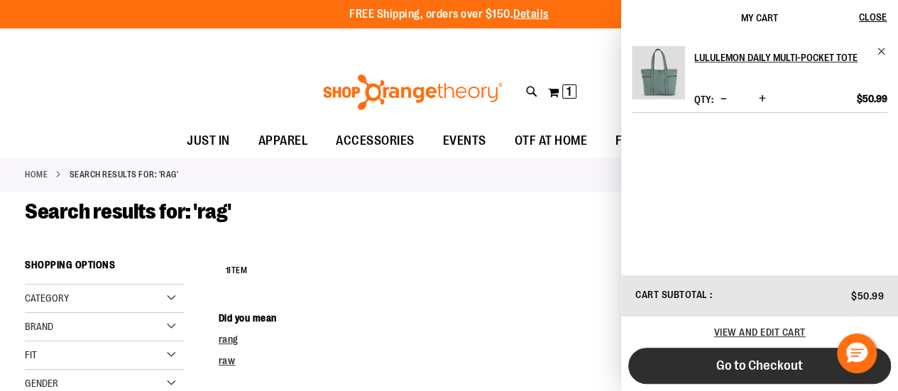
click at [744, 364] on span "Go to Checkout" at bounding box center [760, 366] width 87 height 16
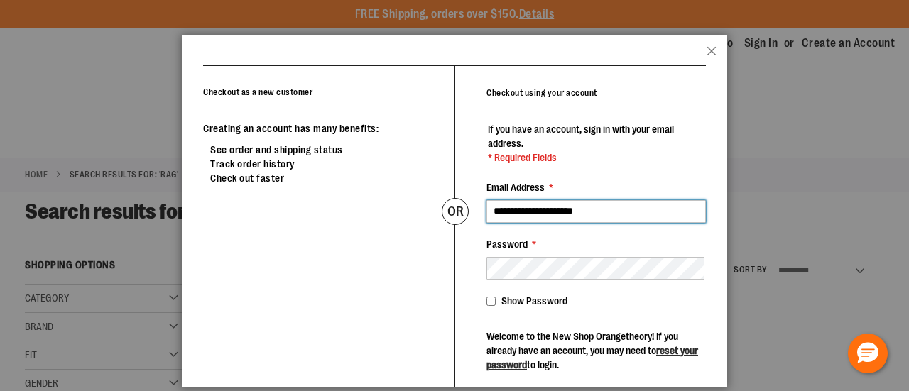
type input "**********"
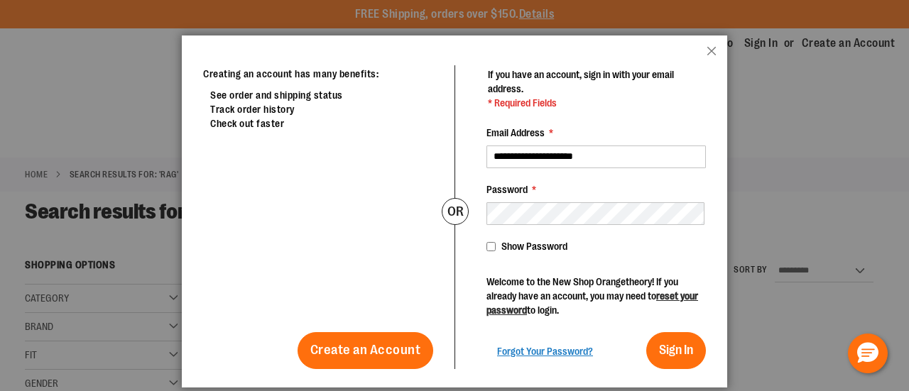
scroll to position [54, 0]
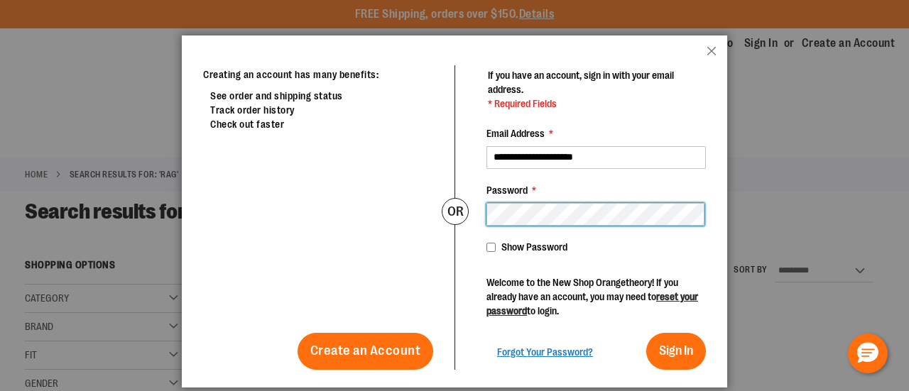
click at [358, 201] on div "**********" at bounding box center [454, 190] width 503 height 359
click at [646, 333] on button "Sign In" at bounding box center [676, 351] width 60 height 37
click at [433, 220] on div "**********" at bounding box center [454, 190] width 503 height 359
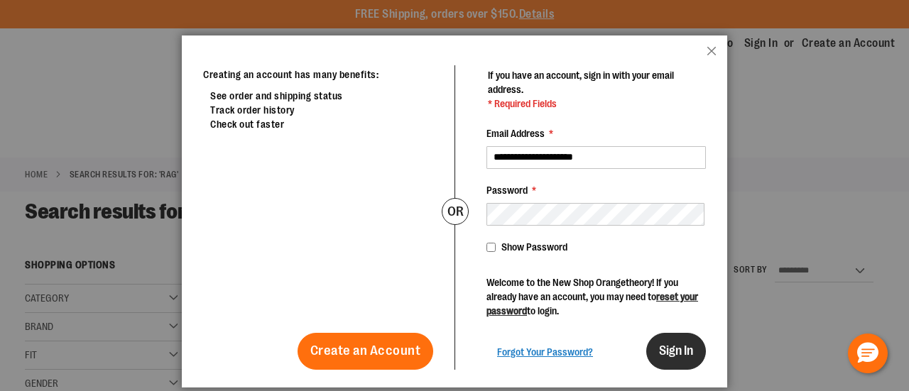
click at [682, 348] on span "Sign In" at bounding box center [676, 351] width 34 height 14
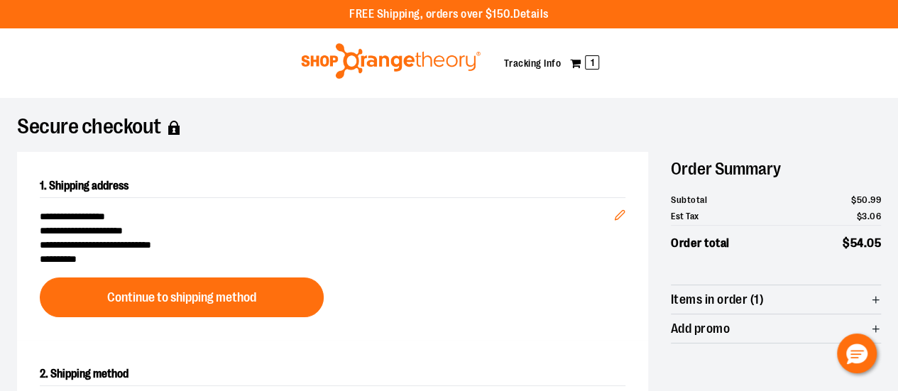
scroll to position [41, 0]
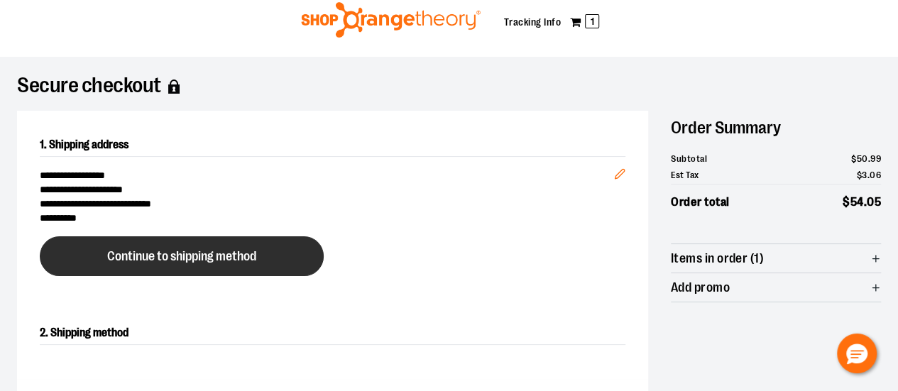
click at [244, 245] on button "Continue to shipping method" at bounding box center [182, 256] width 284 height 40
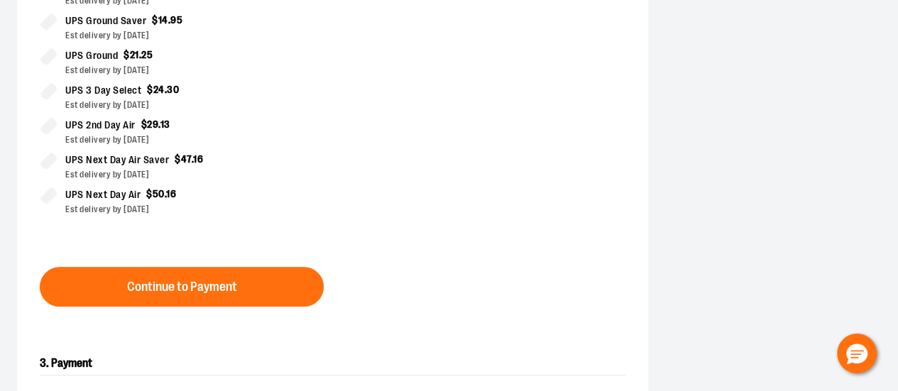
scroll to position [442, 0]
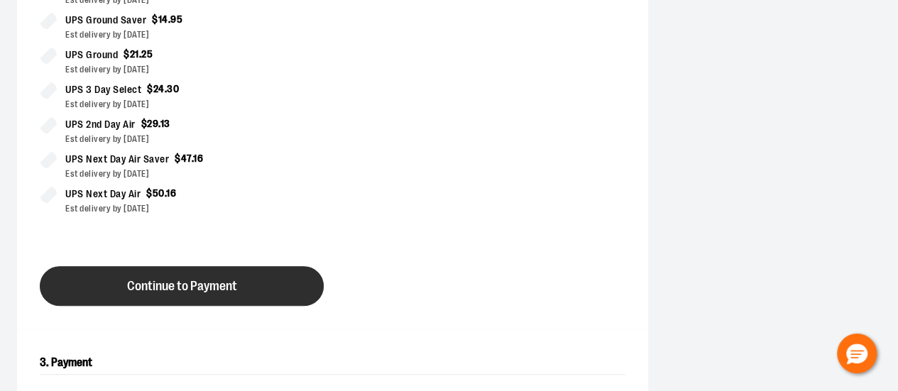
click at [241, 285] on button "Continue to Payment" at bounding box center [182, 286] width 284 height 40
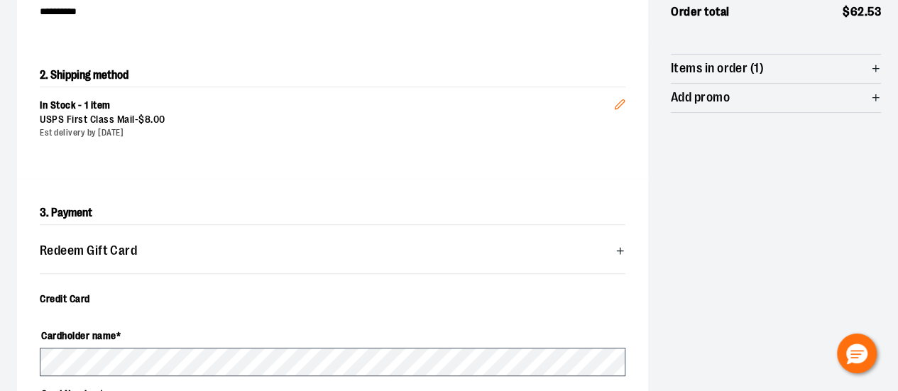
scroll to position [0, 0]
